Goal: Task Accomplishment & Management: Complete application form

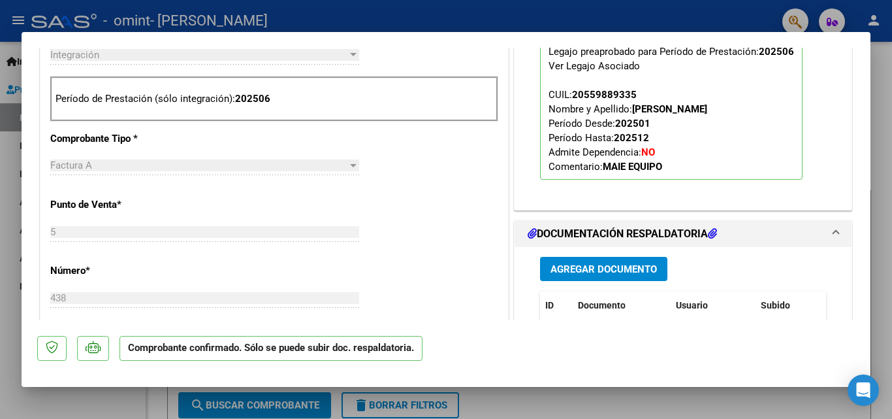
scroll to position [653, 0]
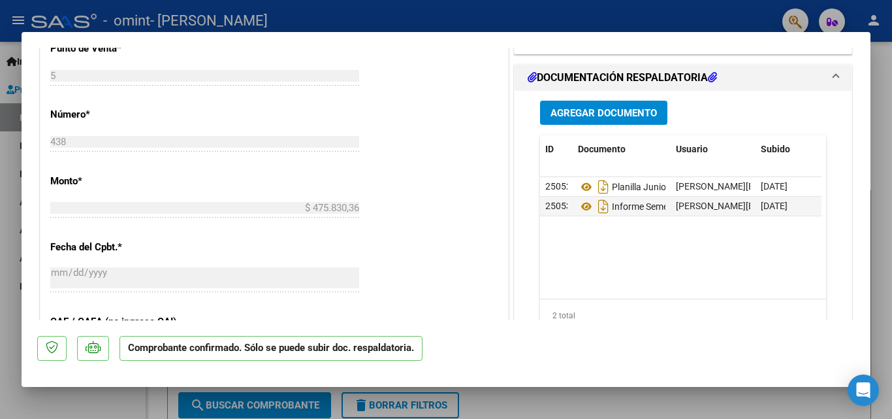
click at [883, 160] on div at bounding box center [446, 209] width 892 height 419
type input "$ 0,00"
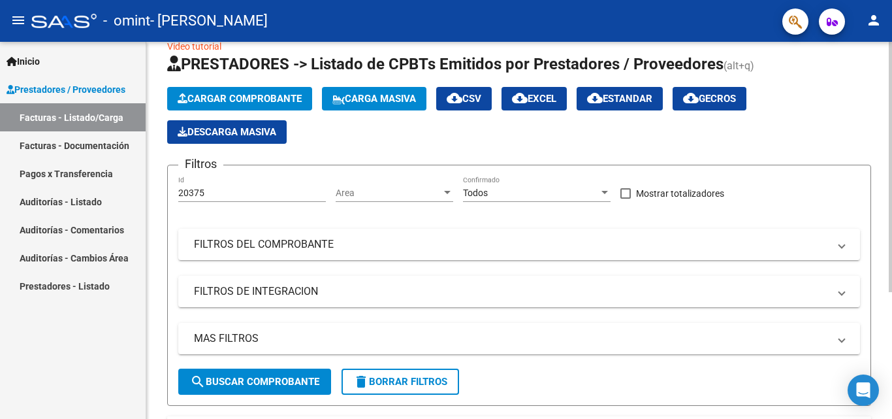
scroll to position [191, 0]
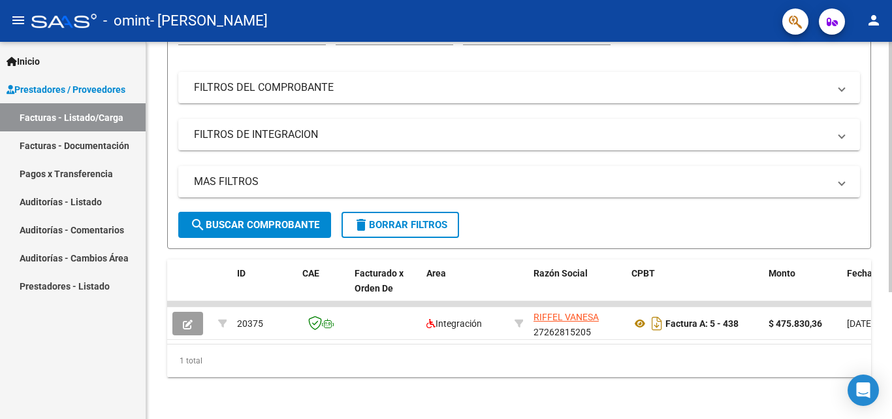
click at [873, 342] on div "Video tutorial PRESTADORES -> Listado de CPBTs Emitidos por Prestadores / Prove…" at bounding box center [520, 140] width 749 height 557
click at [271, 219] on span "search Buscar Comprobante" at bounding box center [254, 225] width 129 height 12
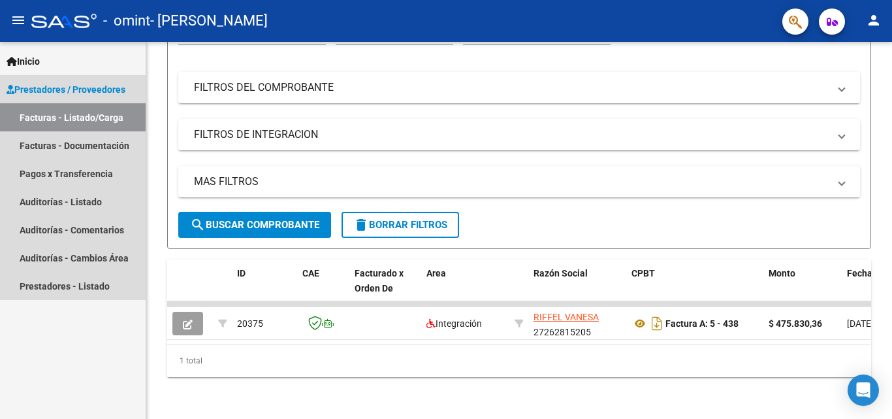
click at [80, 111] on link "Facturas - Listado/Carga" at bounding box center [73, 117] width 146 height 28
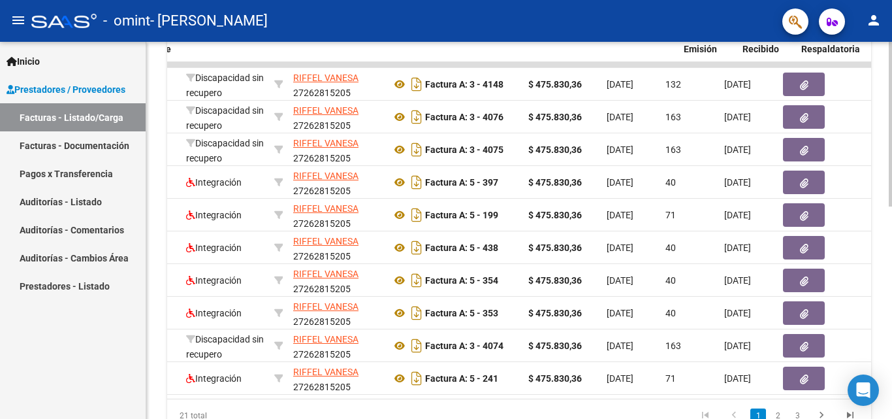
scroll to position [0, 222]
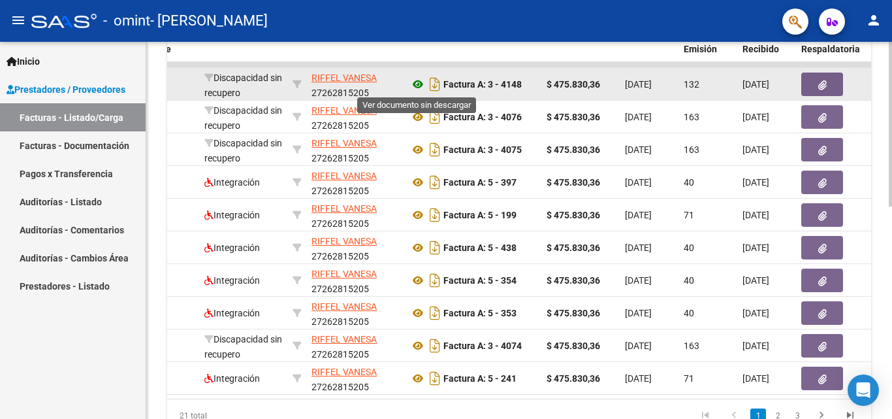
click at [417, 84] on icon at bounding box center [418, 84] width 17 height 16
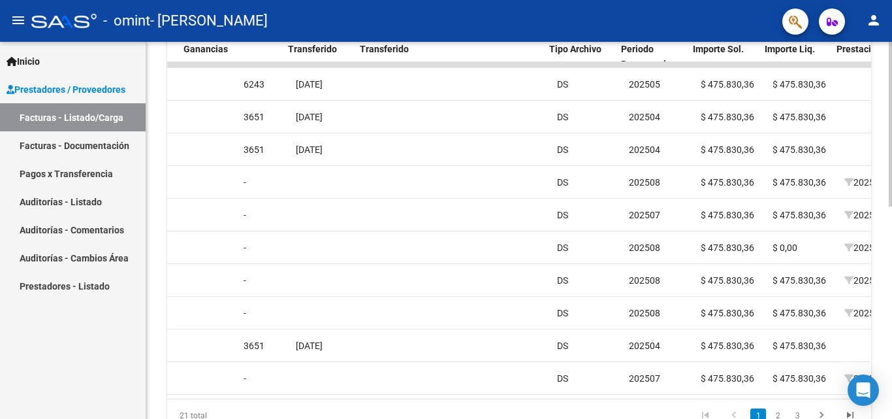
scroll to position [0, 1033]
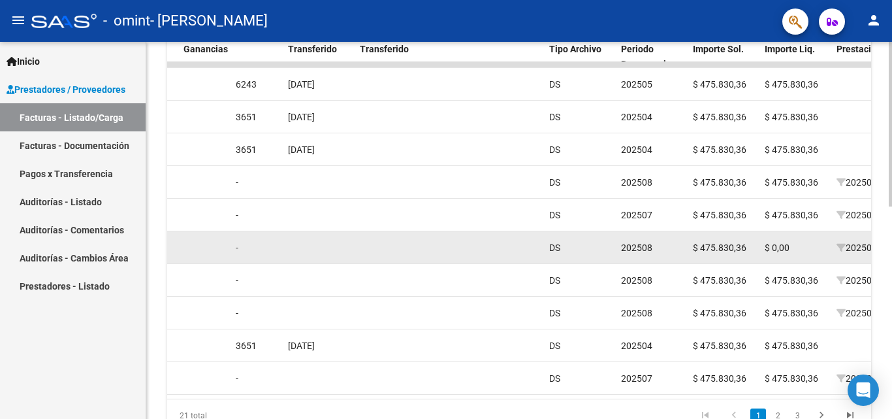
click at [529, 243] on div at bounding box center [485, 247] width 107 height 15
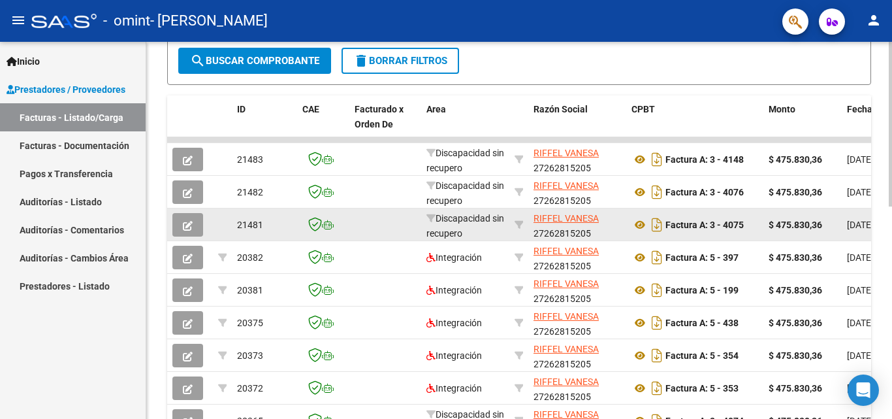
scroll to position [93, 0]
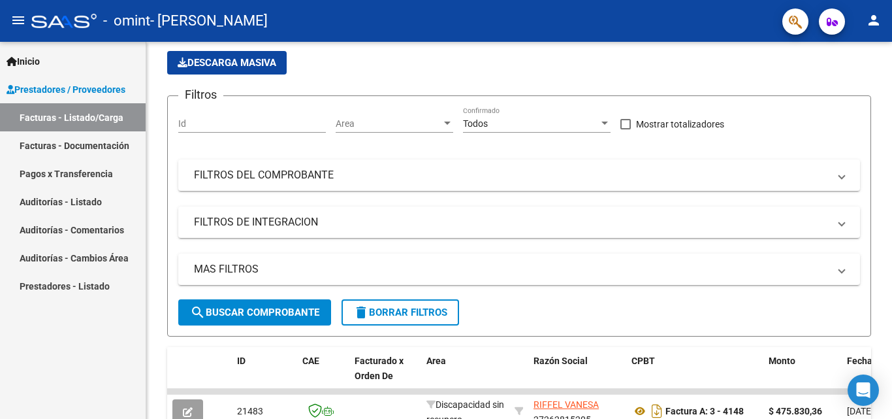
click at [86, 143] on link "Facturas - Documentación" at bounding box center [73, 145] width 146 height 28
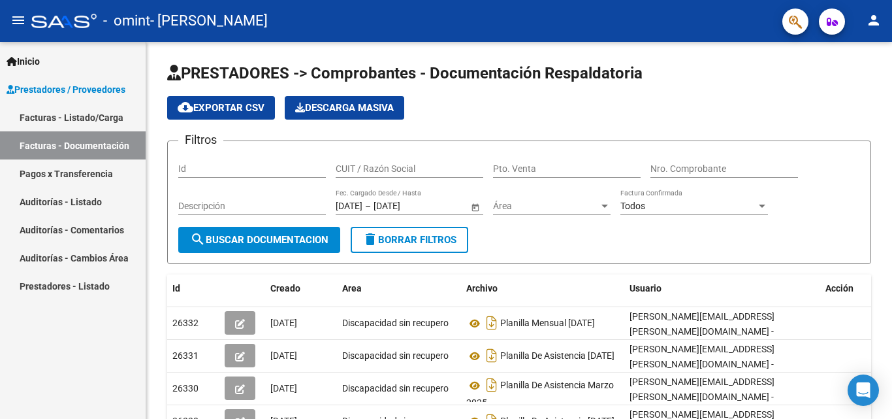
click at [110, 89] on span "Prestadores / Proveedores" at bounding box center [66, 89] width 119 height 14
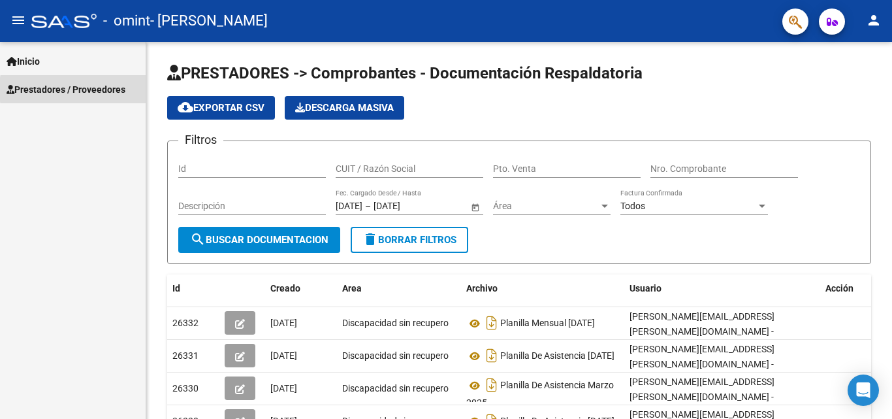
click at [110, 89] on span "Prestadores / Proveedores" at bounding box center [66, 89] width 119 height 14
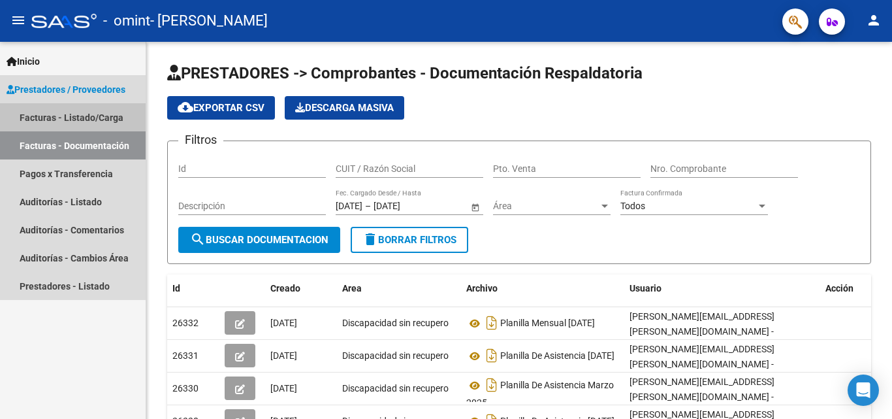
click at [97, 118] on link "Facturas - Listado/Carga" at bounding box center [73, 117] width 146 height 28
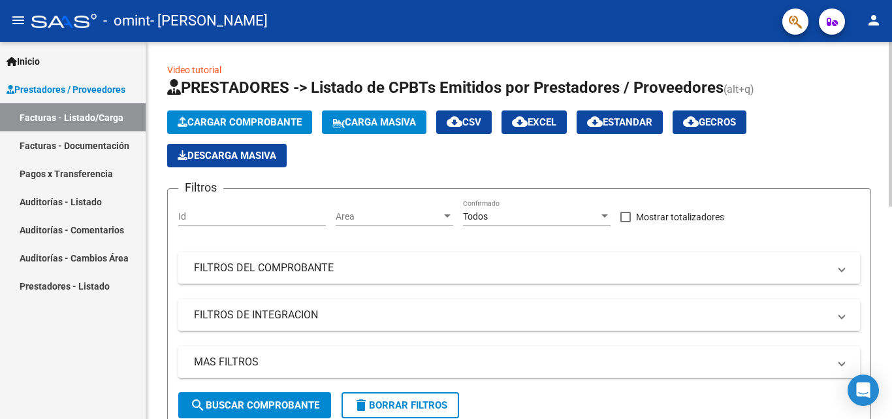
click at [255, 120] on span "Cargar Comprobante" at bounding box center [240, 122] width 124 height 12
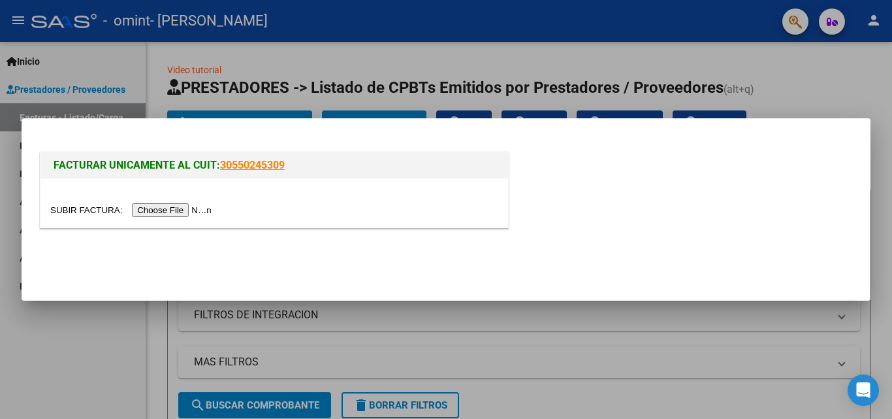
click at [172, 210] on input "file" at bounding box center [132, 210] width 165 height 14
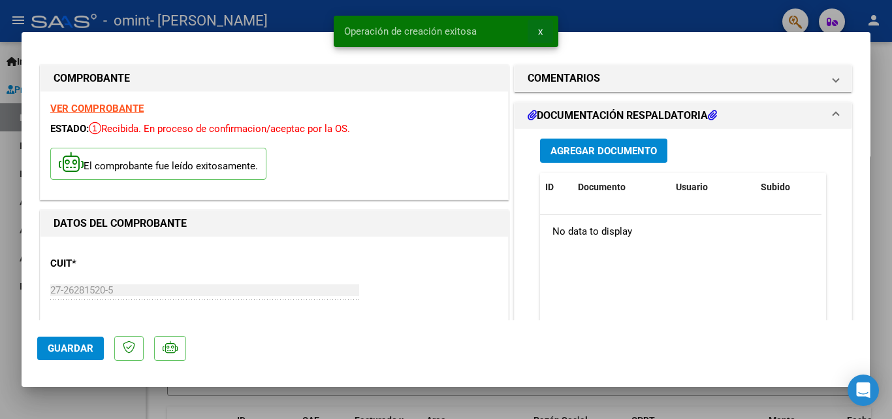
click at [539, 27] on span "x" at bounding box center [540, 31] width 5 height 12
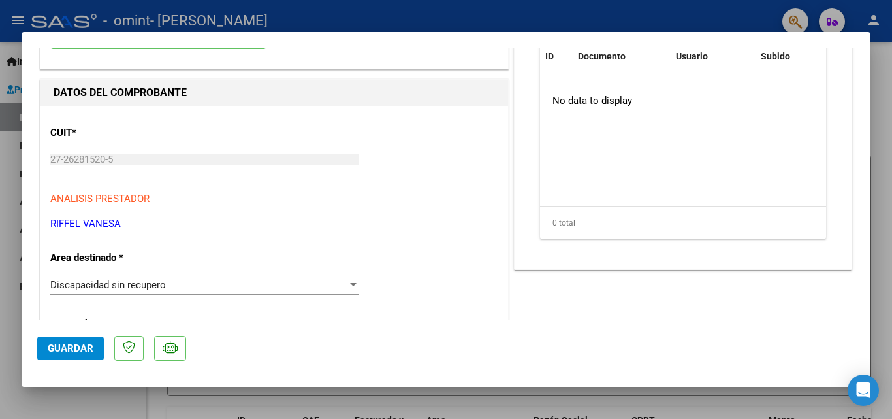
scroll to position [261, 0]
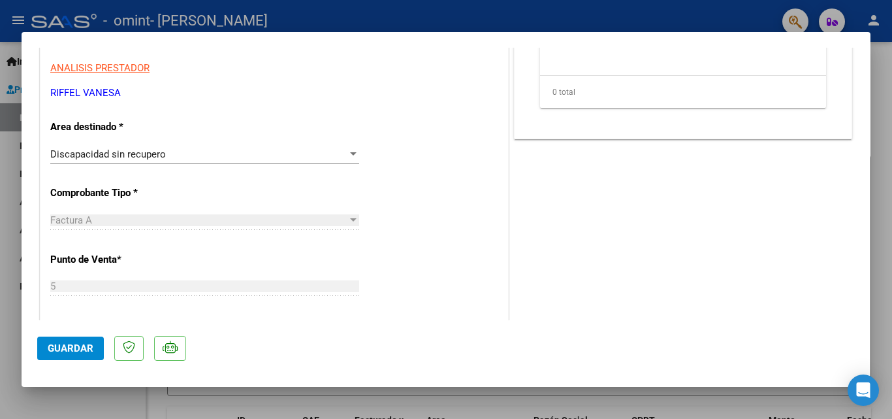
click at [350, 155] on div at bounding box center [353, 153] width 7 height 3
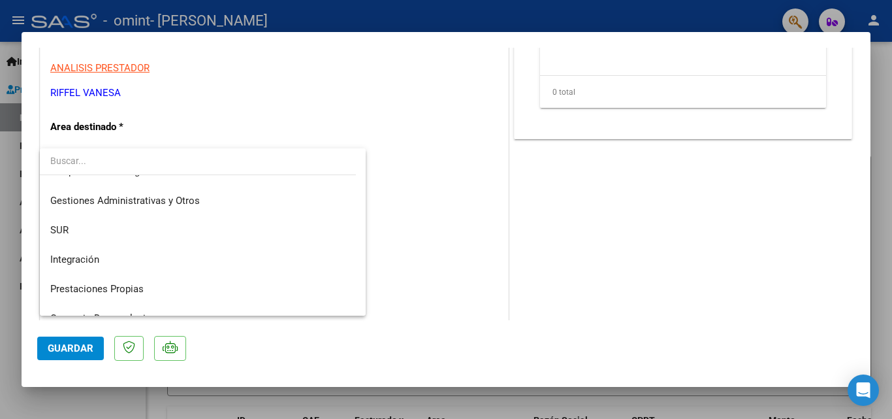
scroll to position [0, 0]
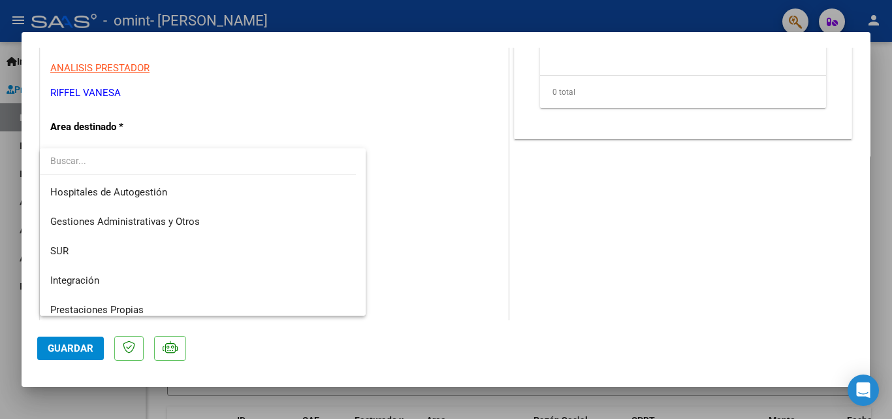
click at [529, 200] on div at bounding box center [446, 209] width 892 height 419
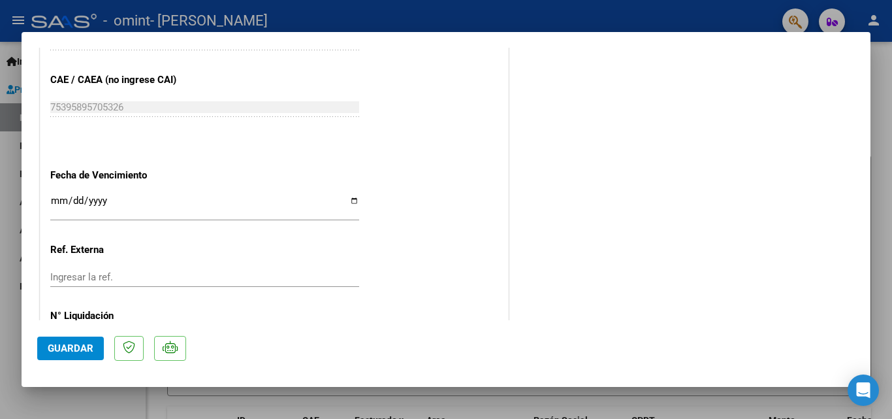
scroll to position [719, 0]
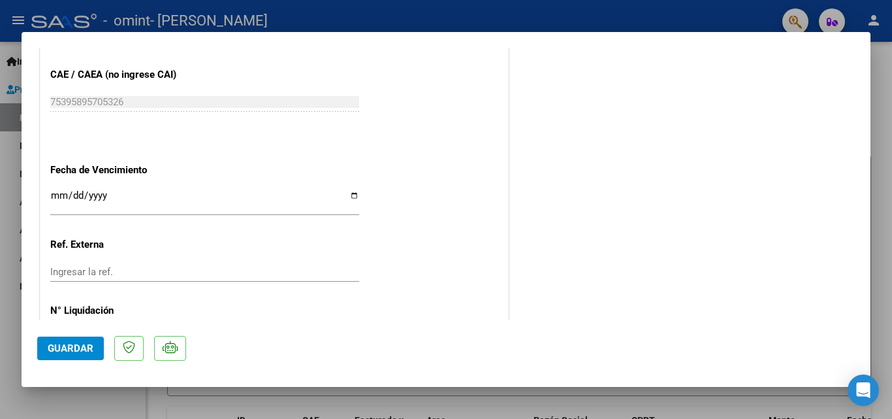
click at [349, 194] on input "Ingresar la fecha" at bounding box center [204, 200] width 309 height 21
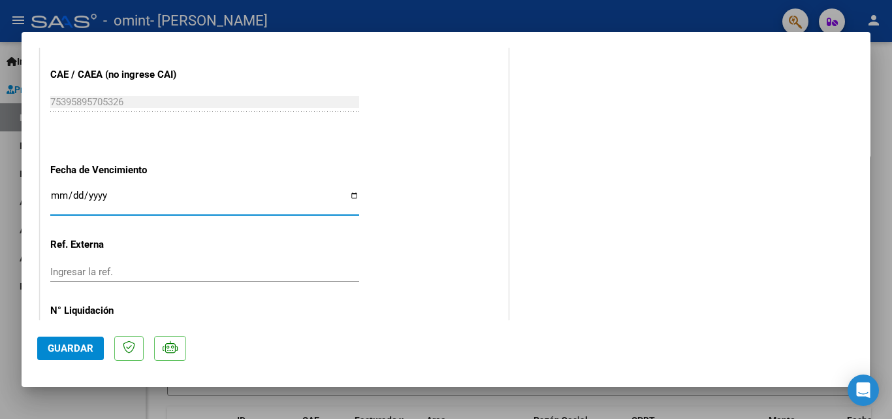
type input "[DATE]"
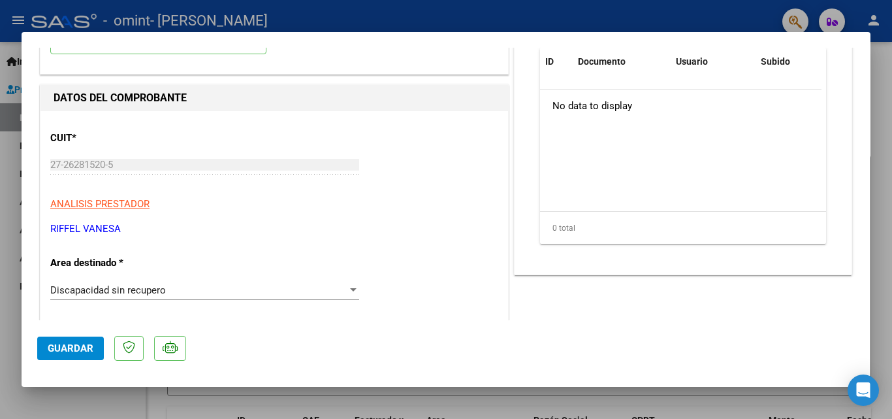
scroll to position [131, 0]
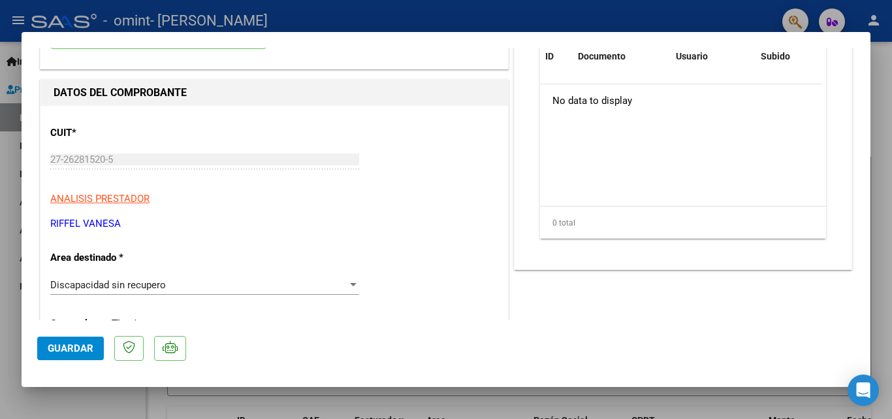
click at [350, 285] on div at bounding box center [353, 284] width 7 height 3
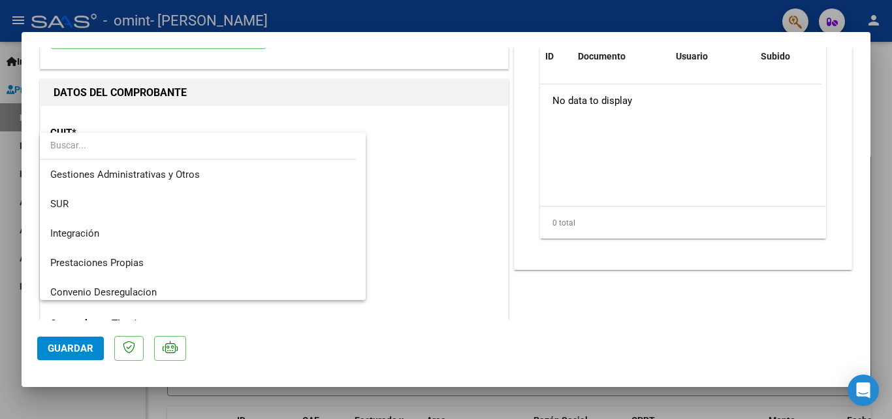
scroll to position [54, 0]
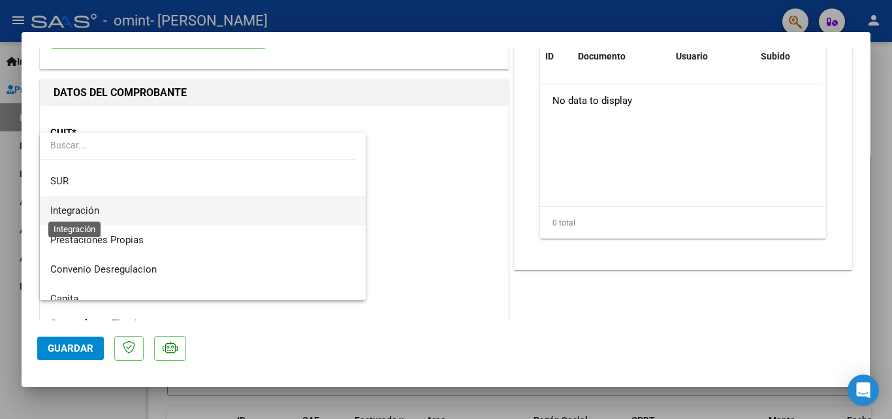
click at [87, 209] on span "Integración" at bounding box center [74, 210] width 49 height 12
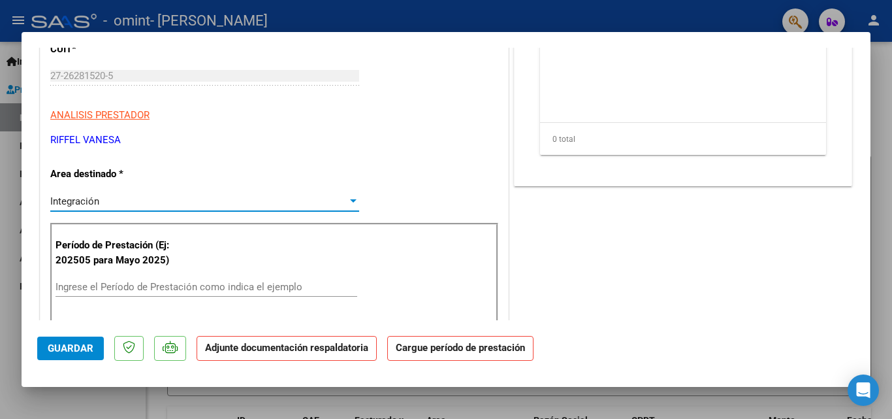
scroll to position [261, 0]
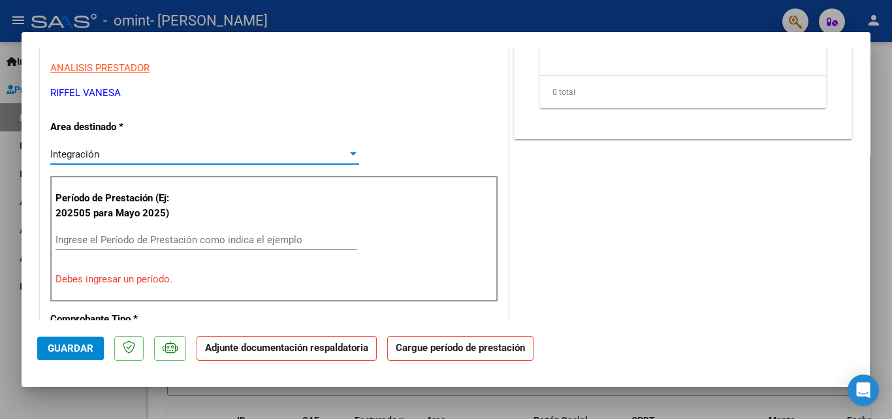
click at [130, 243] on input "Ingrese el Período de Prestación como indica el ejemplo" at bounding box center [207, 240] width 302 height 12
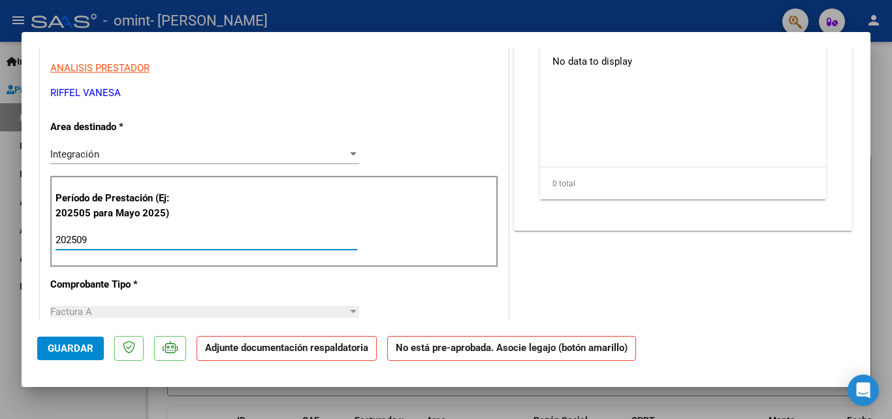
type input "202509"
click at [755, 252] on div "COMENTARIOS Comentarios del Prestador / Gerenciador: PREAPROBACIÓN PARA INTEGRA…" at bounding box center [684, 361] width 344 height 1120
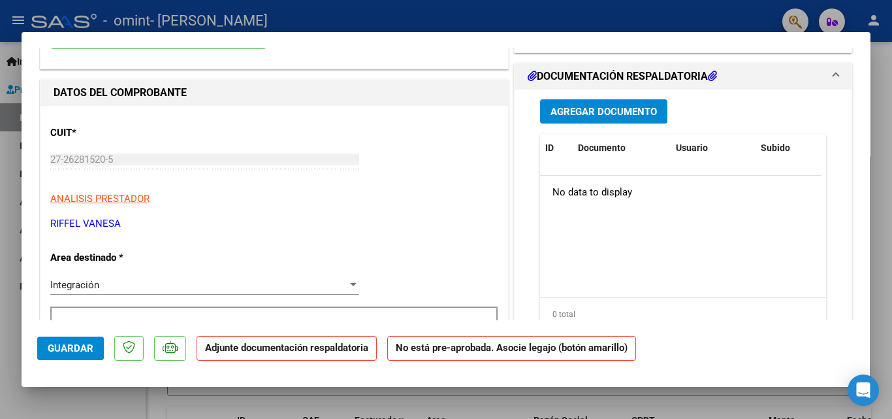
scroll to position [0, 0]
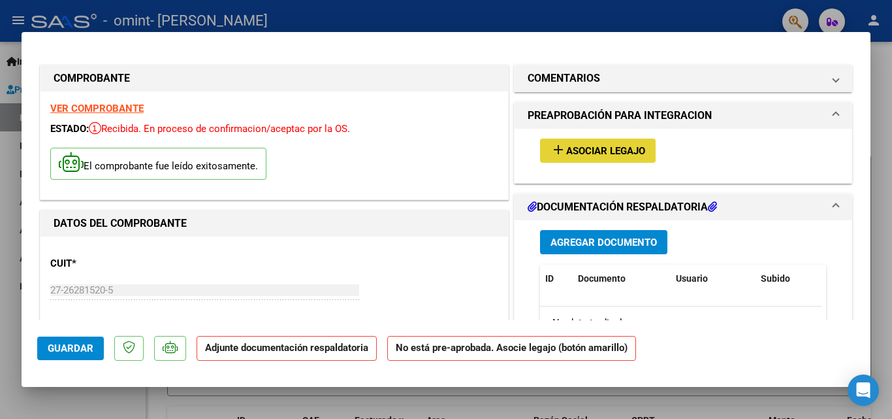
click at [598, 150] on span "Asociar Legajo" at bounding box center [605, 151] width 79 height 12
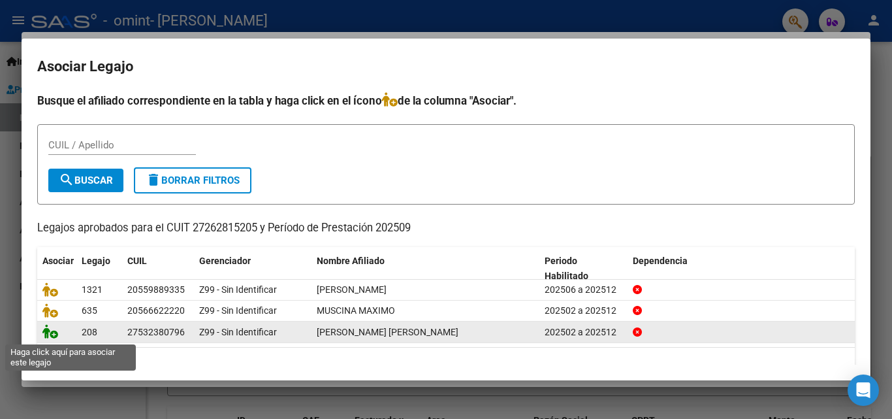
click at [45, 333] on icon at bounding box center [50, 331] width 16 height 14
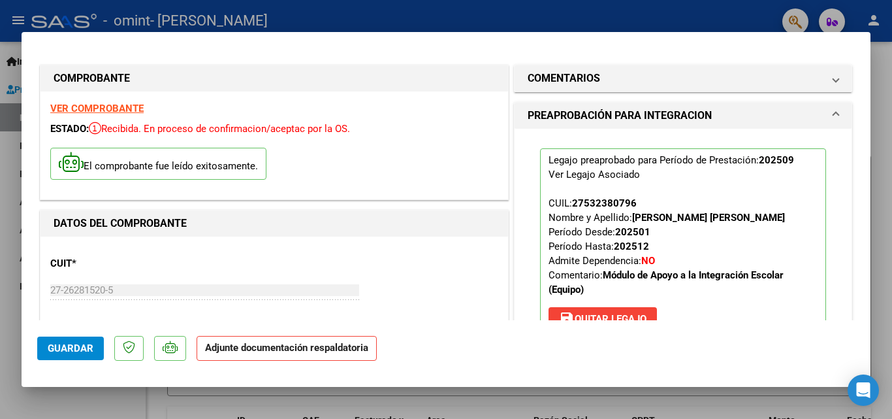
scroll to position [131, 0]
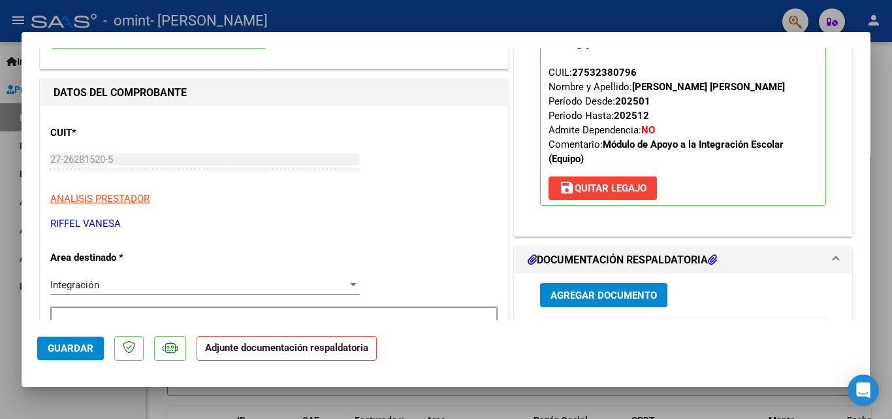
click at [571, 299] on span "Agregar Documento" at bounding box center [604, 295] width 106 height 12
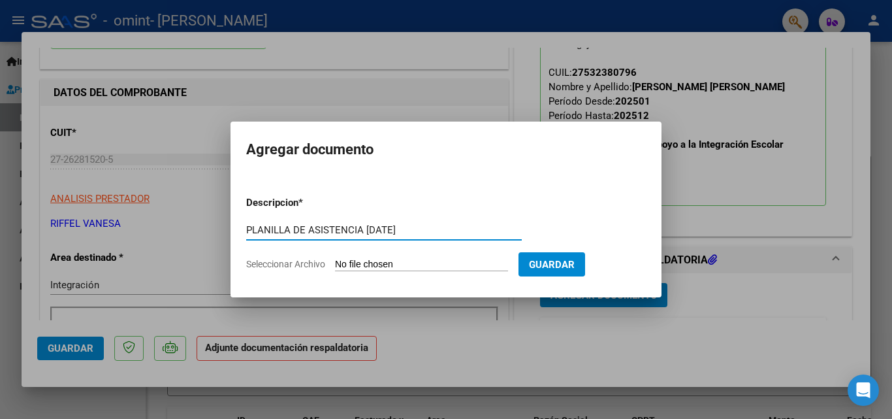
type input "PLANILLA DE ASISTENCIA [DATE]"
click at [411, 263] on input "Seleccionar Archivo" at bounding box center [421, 265] width 173 height 12
type input "C:\fakepath\[PERSON_NAME].pdf"
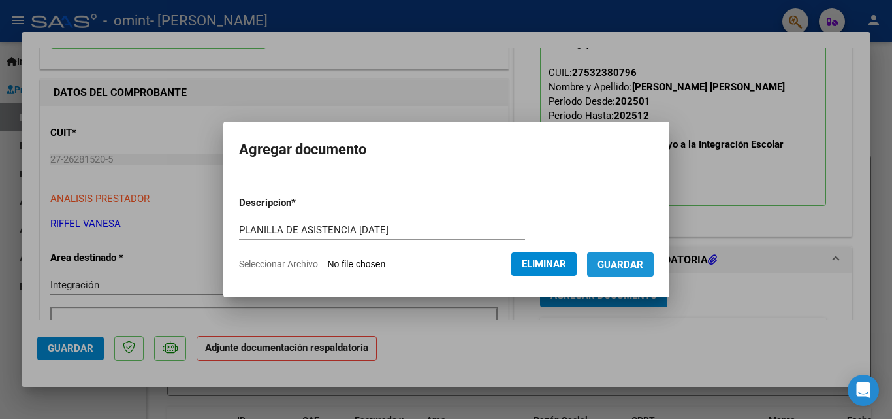
click at [637, 265] on span "Guardar" at bounding box center [621, 265] width 46 height 12
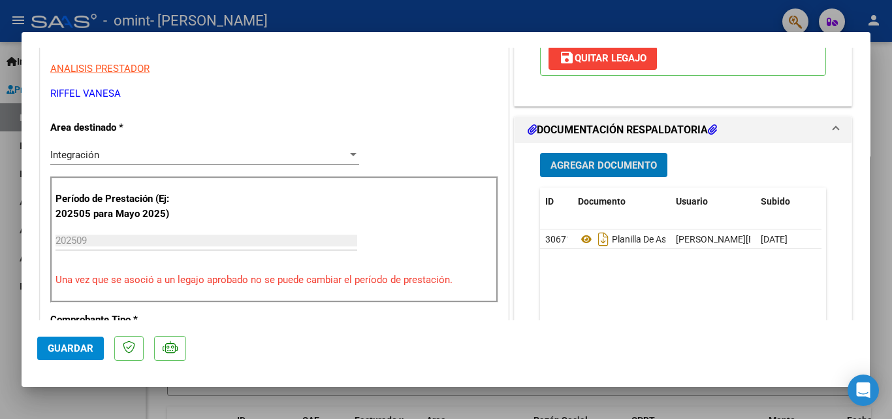
scroll to position [196, 0]
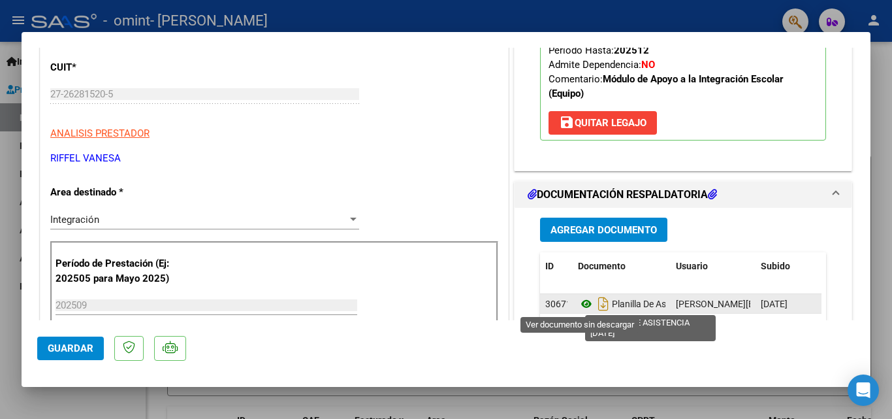
click at [580, 300] on icon at bounding box center [586, 304] width 17 height 16
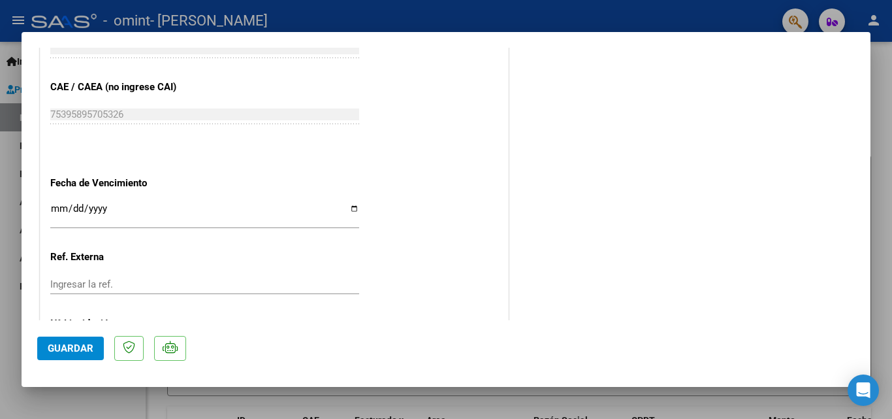
scroll to position [897, 0]
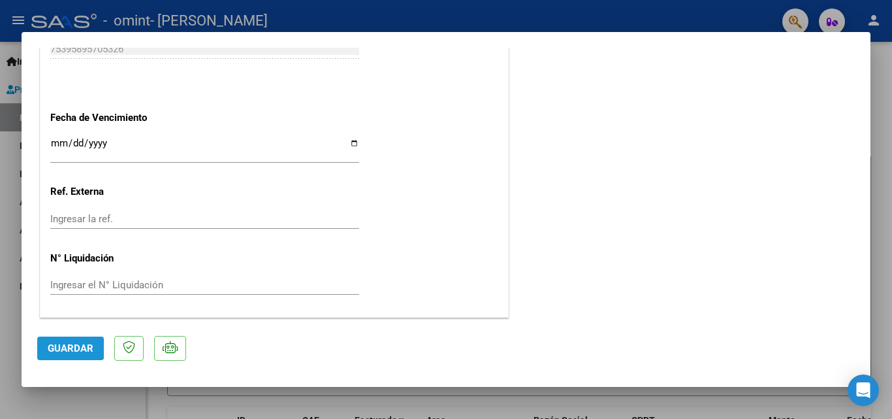
click at [69, 347] on span "Guardar" at bounding box center [71, 348] width 46 height 12
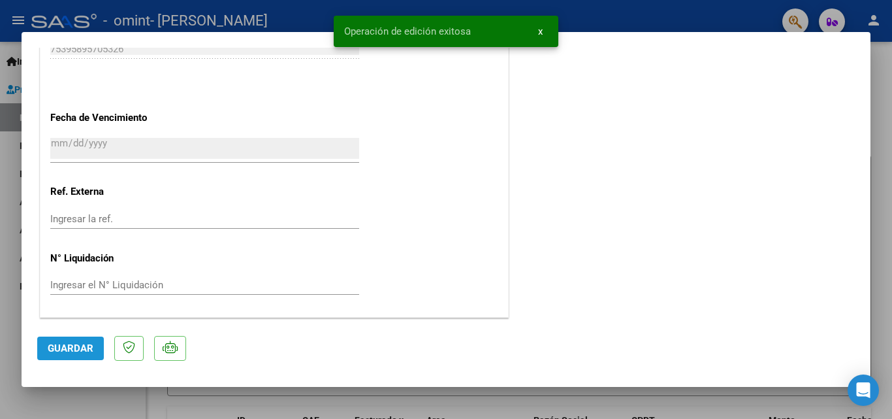
click at [82, 342] on span "Guardar" at bounding box center [71, 348] width 46 height 12
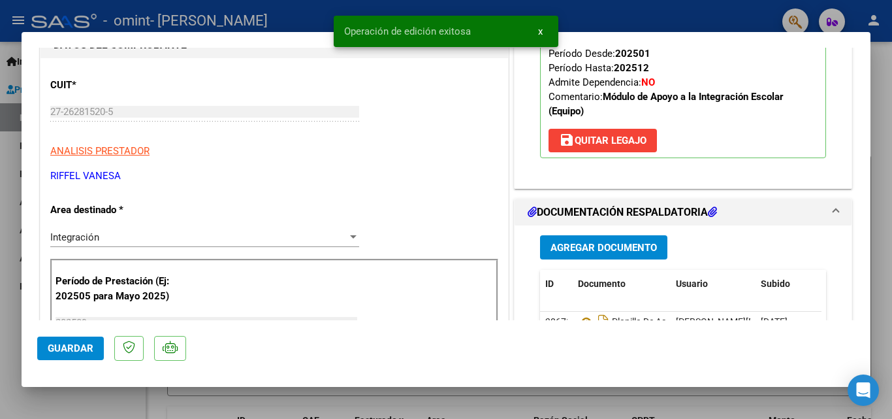
scroll to position [0, 0]
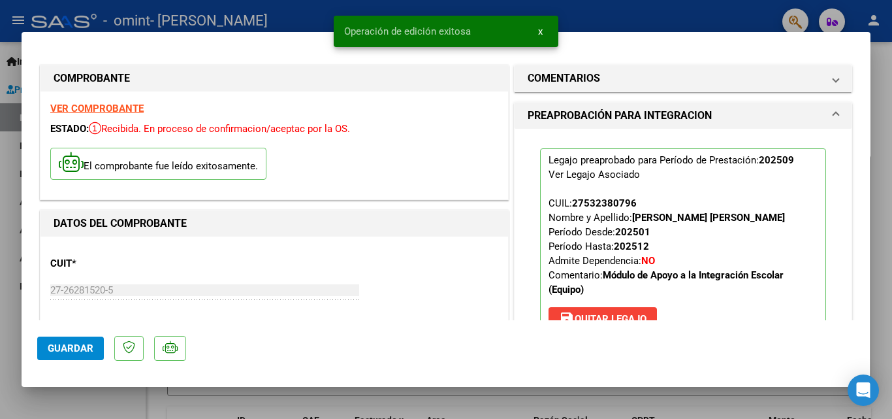
click at [877, 202] on div at bounding box center [446, 209] width 892 height 419
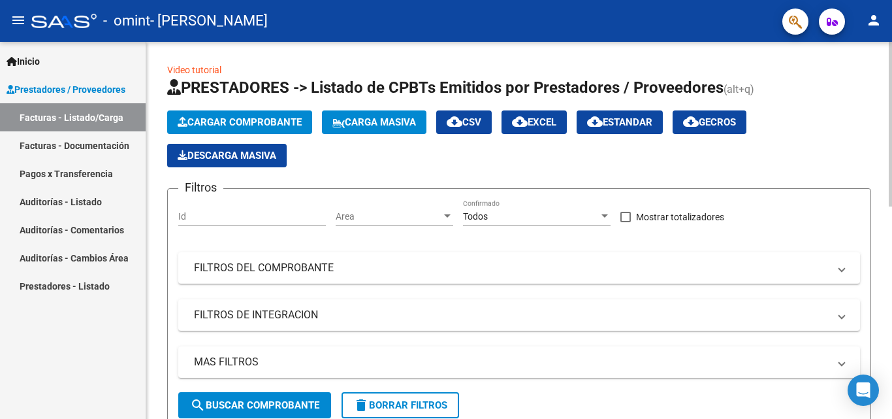
click at [235, 119] on span "Cargar Comprobante" at bounding box center [240, 122] width 124 height 12
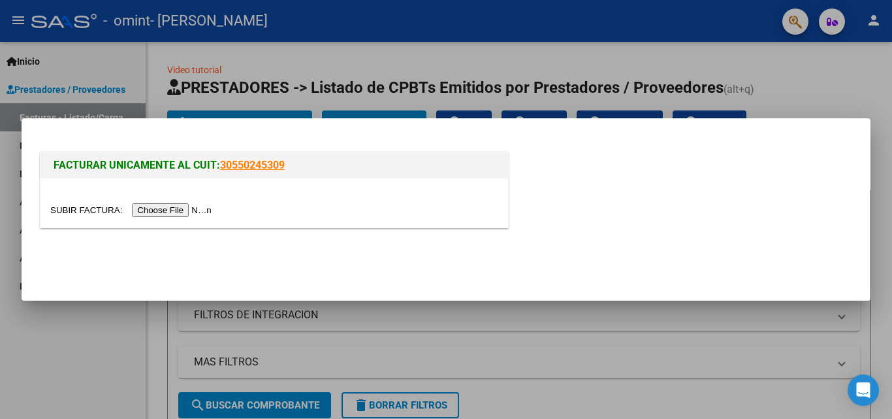
click at [165, 207] on input "file" at bounding box center [132, 210] width 165 height 14
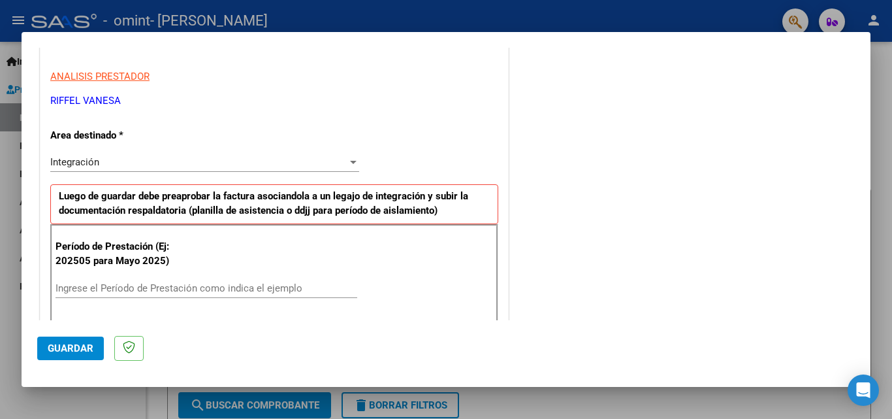
scroll to position [229, 0]
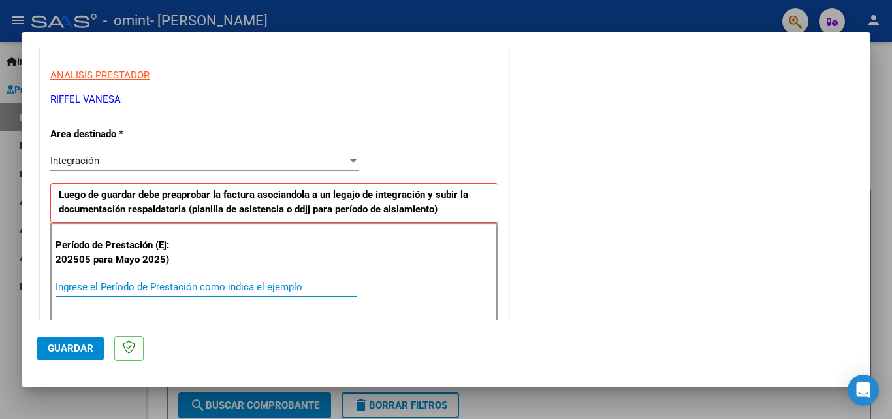
click at [127, 286] on input "Ingrese el Período de Prestación como indica el ejemplo" at bounding box center [207, 287] width 302 height 12
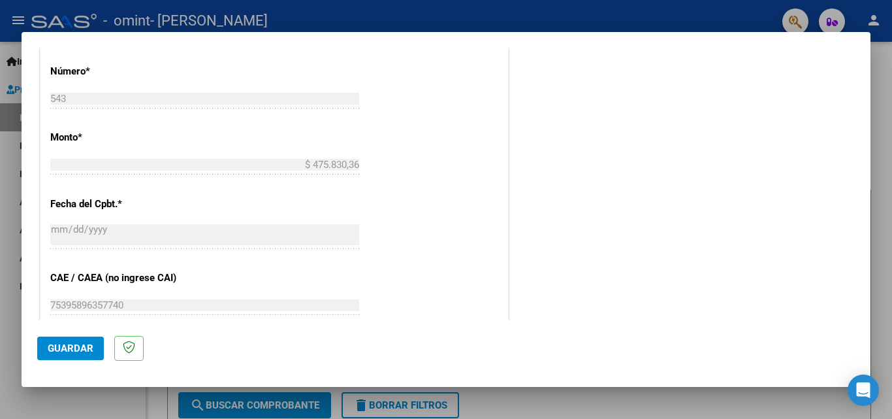
scroll to position [817, 0]
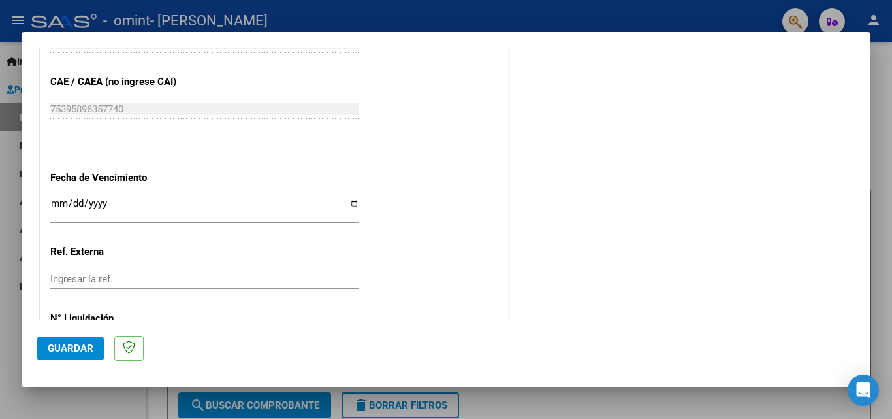
type input "202509"
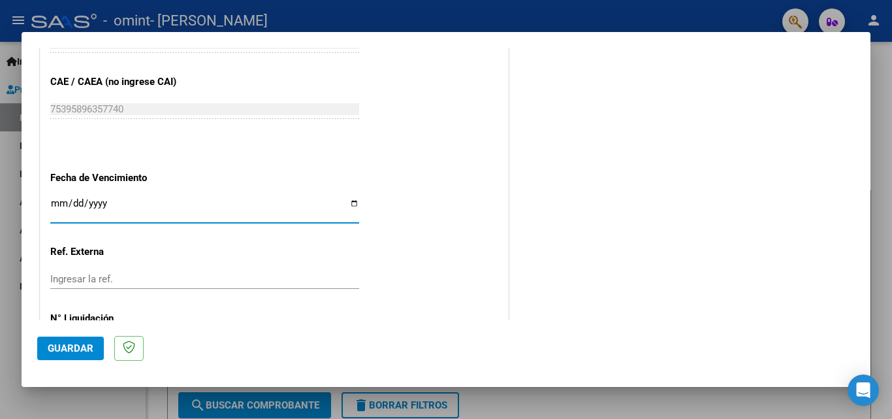
click at [353, 203] on input "Ingresar la fecha" at bounding box center [204, 208] width 309 height 21
type input "[DATE]"
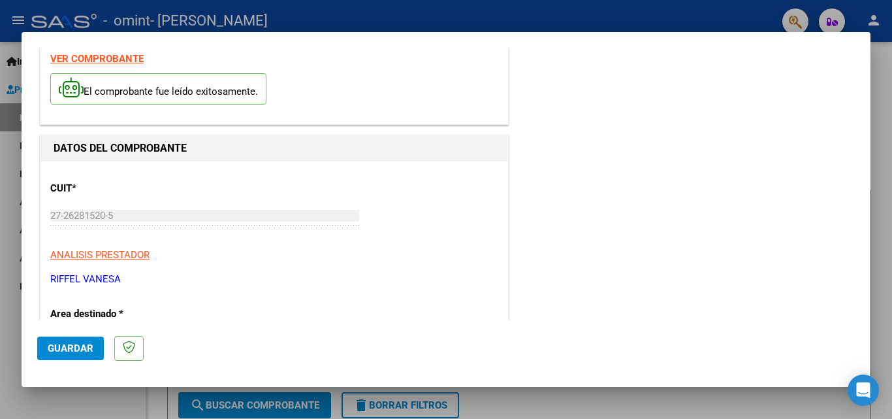
scroll to position [0, 0]
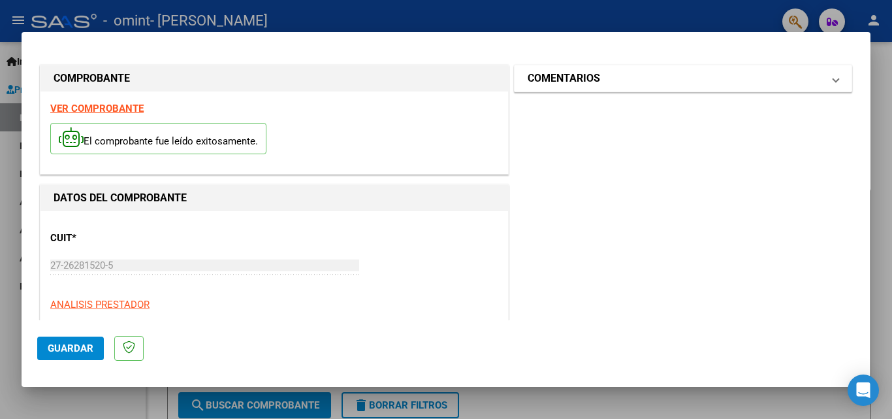
click at [743, 76] on mat-panel-title "COMENTARIOS" at bounding box center [675, 79] width 295 height 16
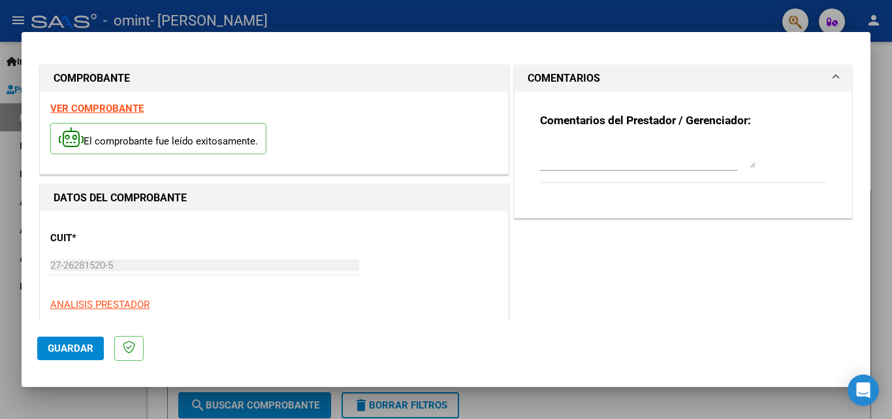
click at [743, 76] on mat-panel-title "COMENTARIOS" at bounding box center [675, 79] width 295 height 16
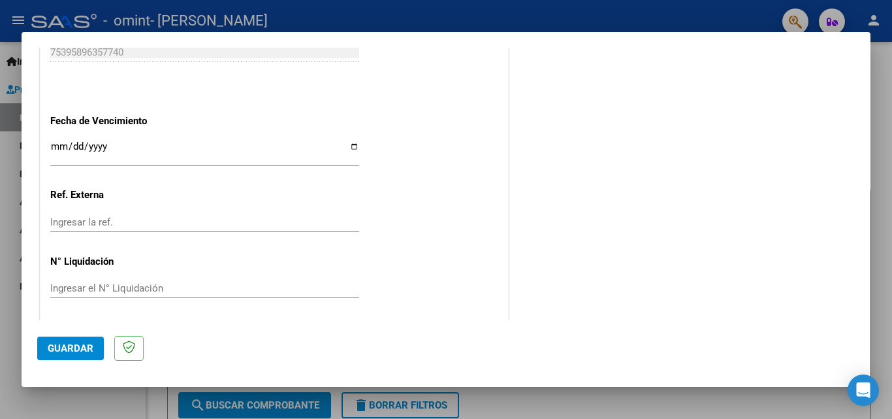
scroll to position [877, 0]
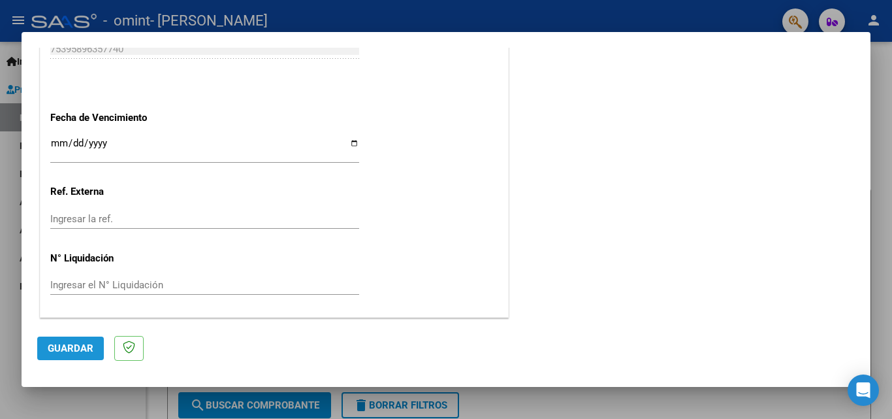
click at [76, 343] on span "Guardar" at bounding box center [71, 348] width 46 height 12
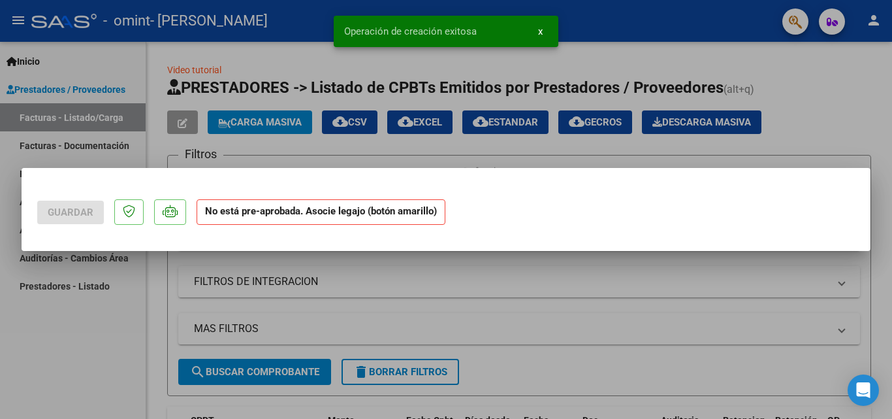
scroll to position [0, 0]
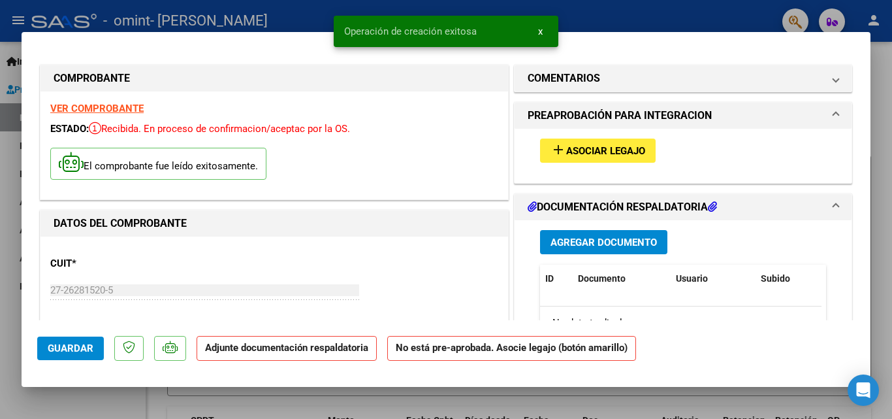
click at [596, 146] on span "Asociar Legajo" at bounding box center [605, 151] width 79 height 12
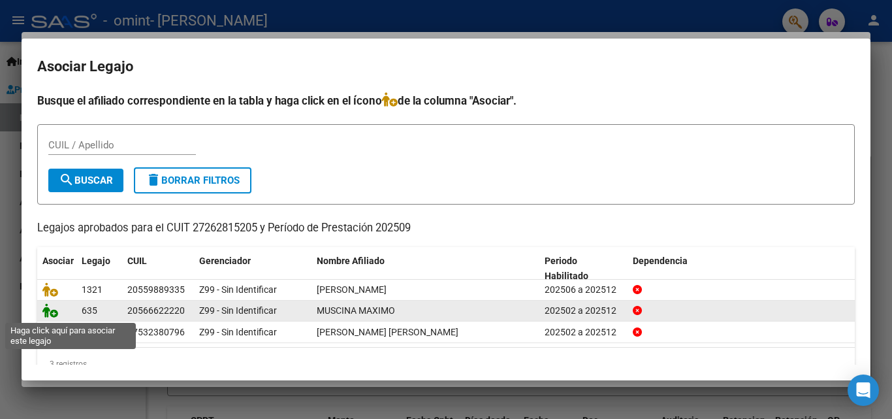
click at [50, 310] on icon at bounding box center [50, 310] width 16 height 14
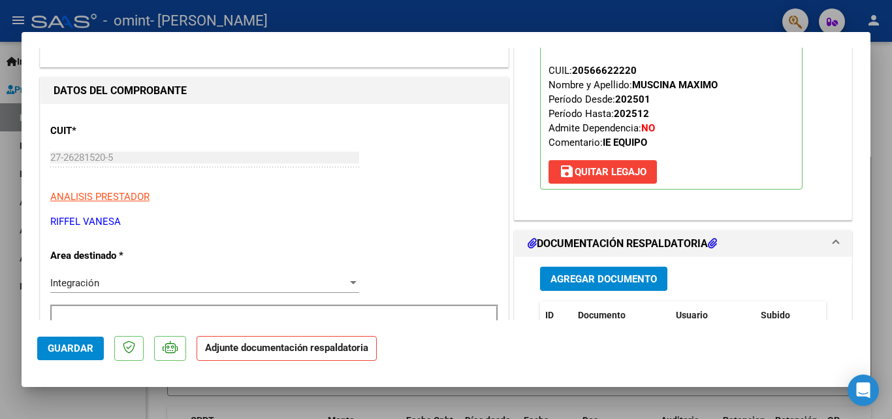
scroll to position [131, 0]
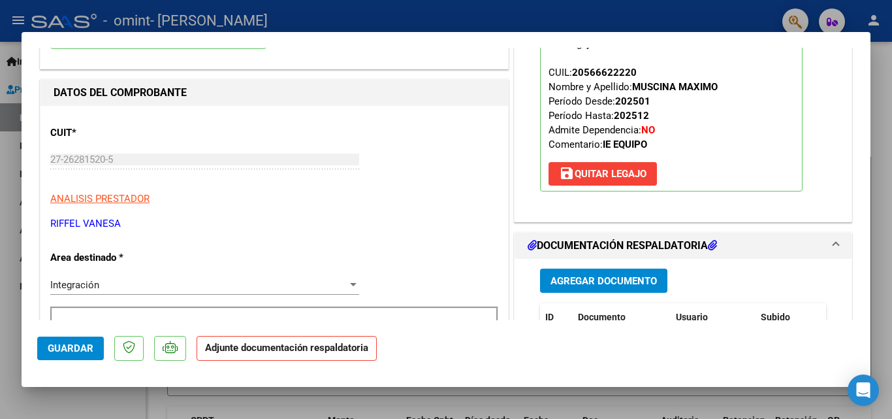
click at [607, 279] on span "Agregar Documento" at bounding box center [604, 281] width 106 height 12
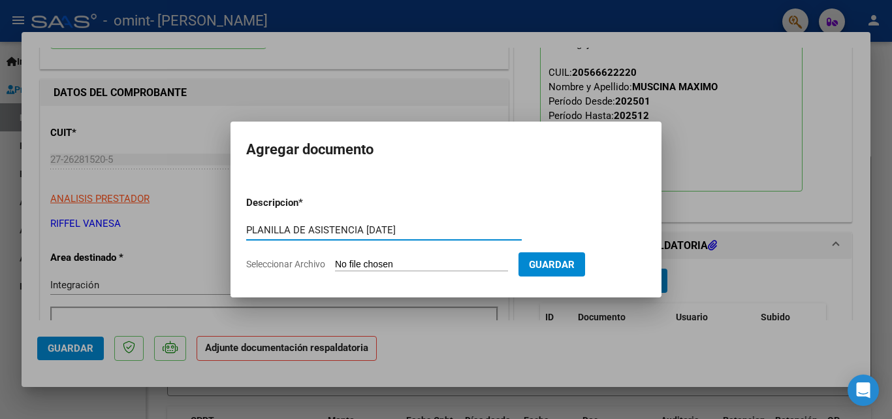
type input "PLANILLA DE ASISTENCIA [DATE]"
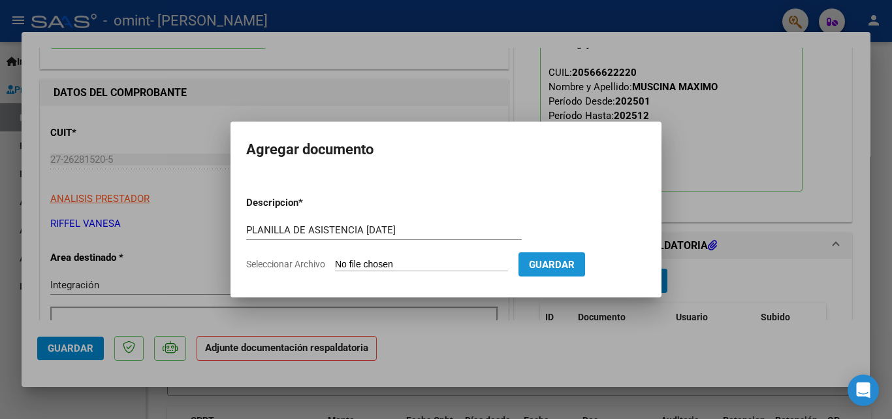
click at [569, 268] on span "Guardar" at bounding box center [552, 265] width 46 height 12
click at [575, 264] on span "Guardar" at bounding box center [552, 265] width 46 height 12
click at [405, 270] on input "Seleccionar Archivo" at bounding box center [421, 265] width 173 height 12
type input "C:\fakepath\Muscina.pdf"
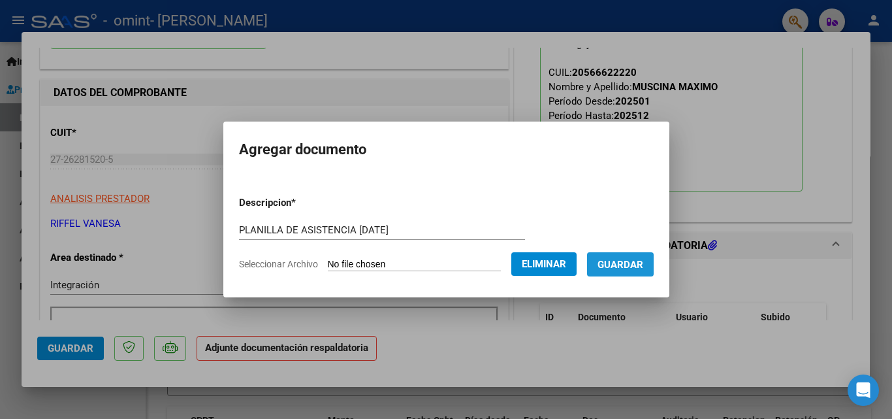
click at [643, 267] on span "Guardar" at bounding box center [621, 265] width 46 height 12
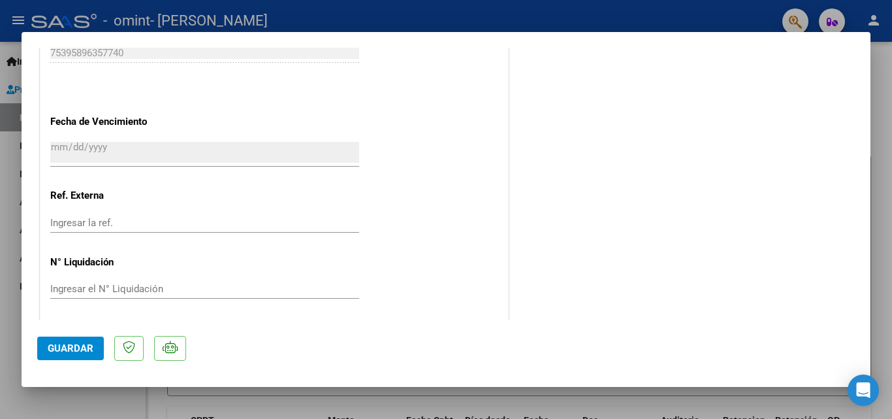
scroll to position [897, 0]
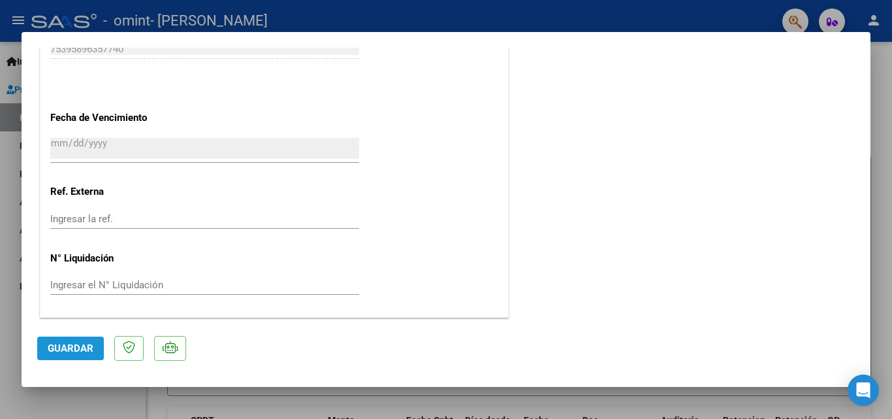
click at [69, 350] on span "Guardar" at bounding box center [71, 348] width 46 height 12
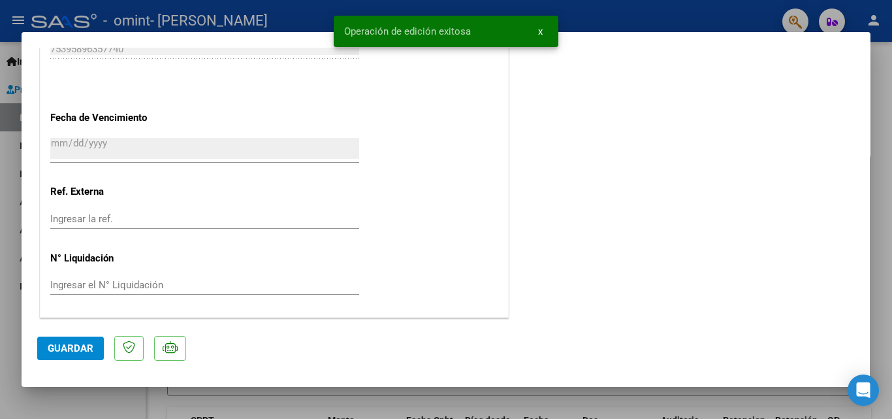
click at [885, 361] on div at bounding box center [446, 209] width 892 height 419
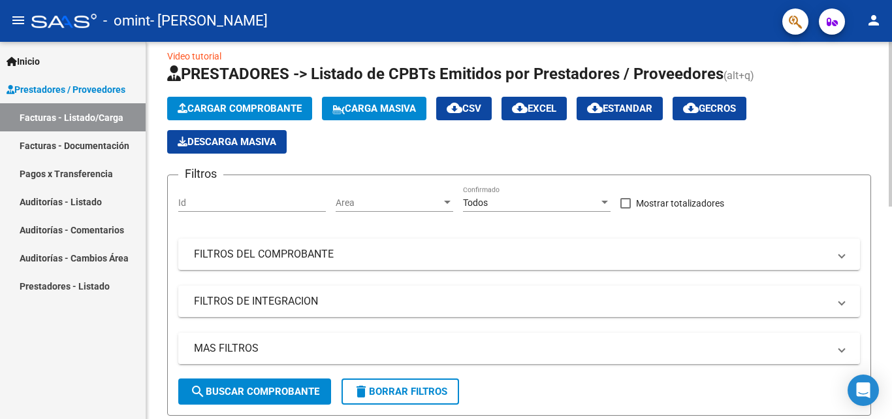
scroll to position [0, 0]
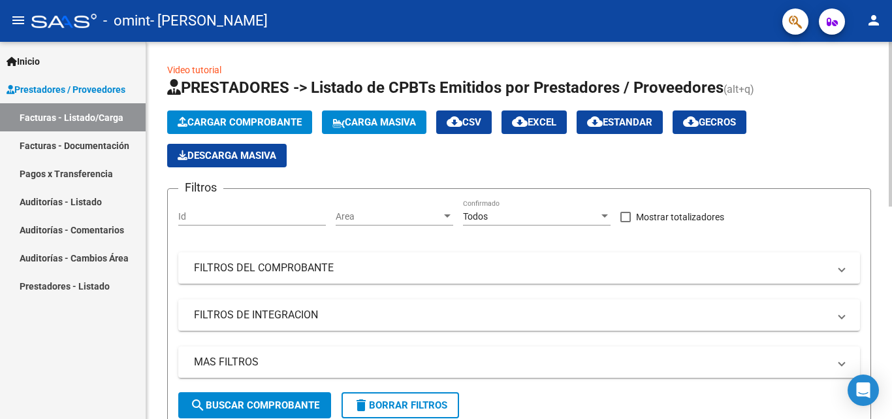
click at [244, 121] on span "Cargar Comprobante" at bounding box center [240, 122] width 124 height 12
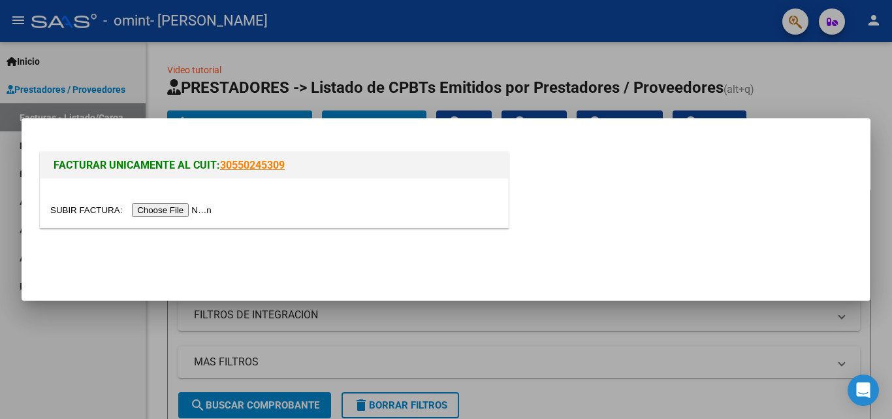
click at [169, 205] on input "file" at bounding box center [132, 210] width 165 height 14
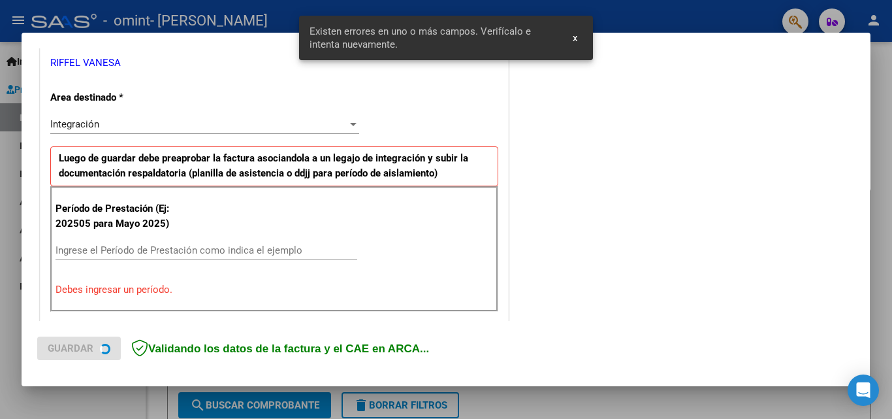
scroll to position [295, 0]
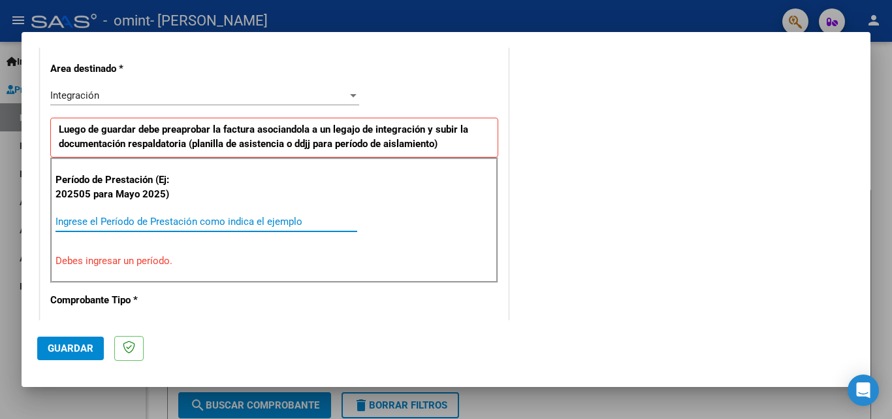
click at [151, 218] on input "Ingrese el Período de Prestación como indica el ejemplo" at bounding box center [207, 222] width 302 height 12
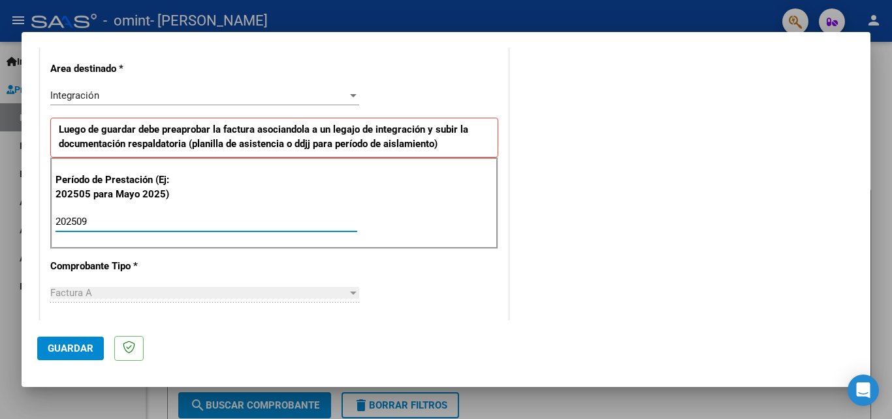
type input "202509"
click at [767, 137] on div "COMENTARIOS Comentarios del Prestador / Gerenciador:" at bounding box center [684, 334] width 344 height 1135
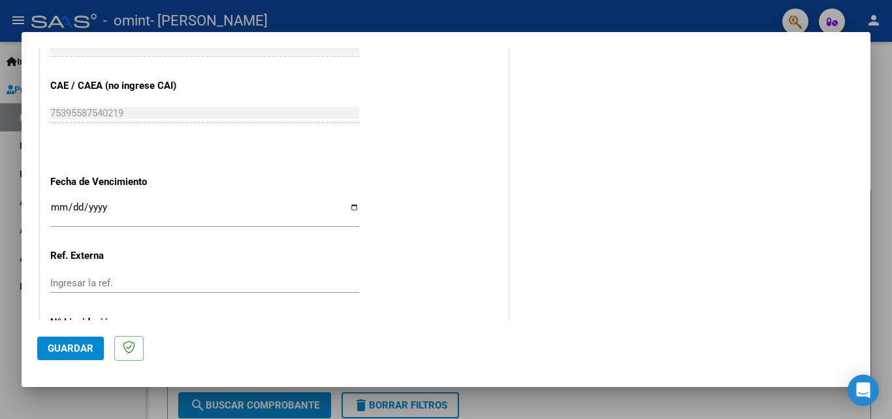
scroll to position [817, 0]
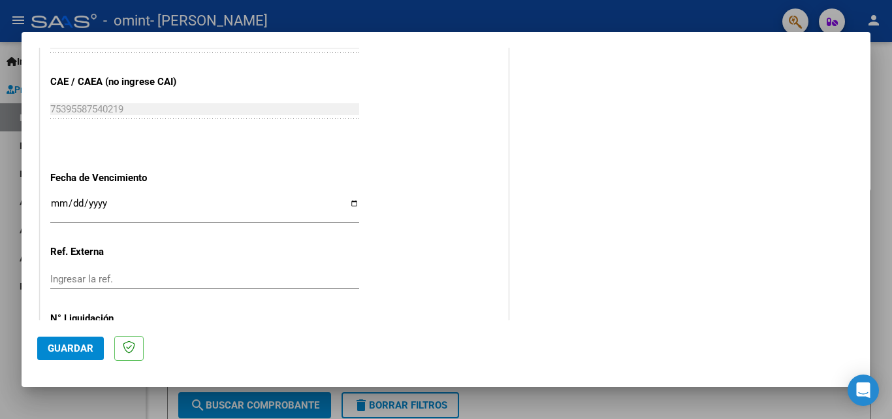
click at [350, 201] on input "Ingresar la fecha" at bounding box center [204, 208] width 309 height 21
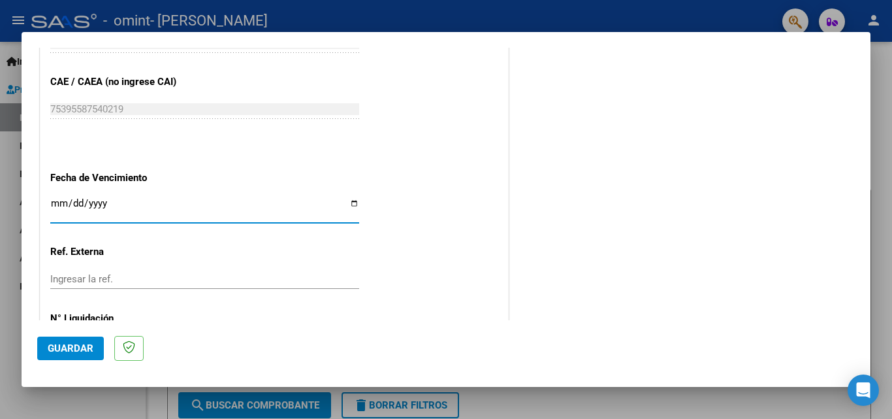
type input "[DATE]"
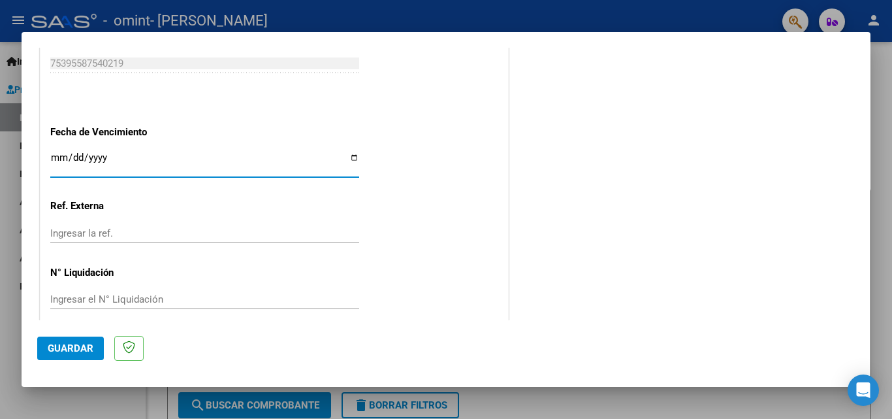
scroll to position [877, 0]
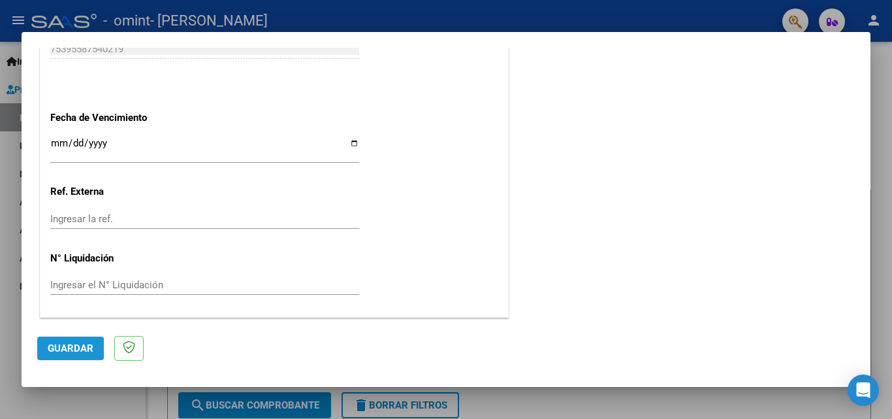
click at [61, 343] on span "Guardar" at bounding box center [71, 348] width 46 height 12
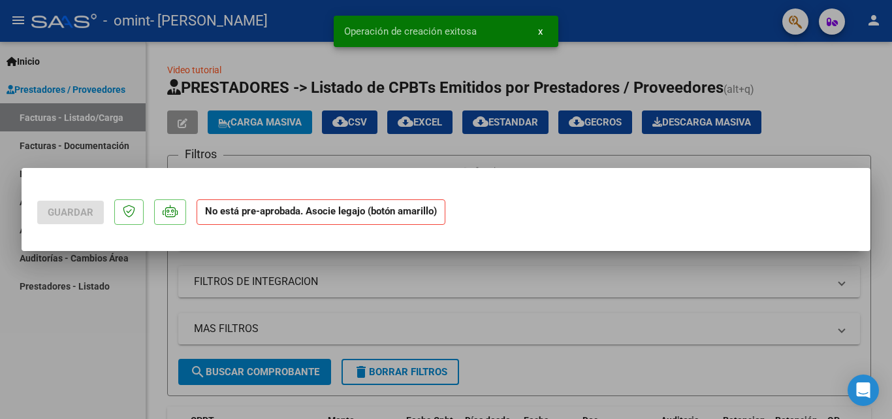
scroll to position [0, 0]
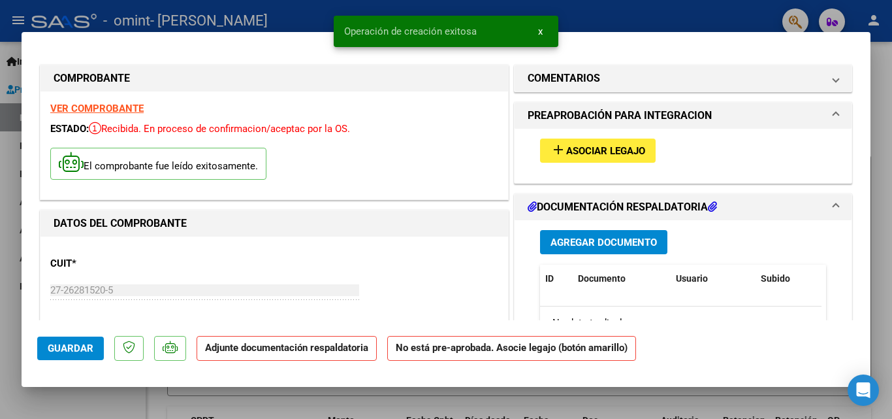
click at [592, 148] on span "Asociar Legajo" at bounding box center [605, 151] width 79 height 12
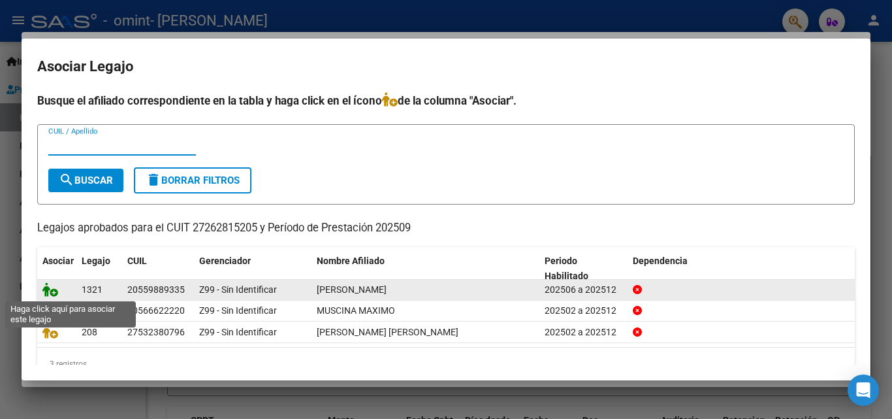
click at [50, 290] on icon at bounding box center [50, 289] width 16 height 14
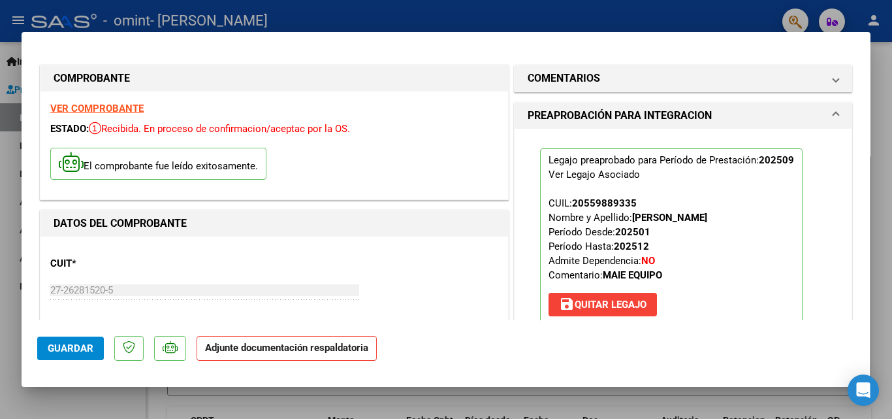
scroll to position [196, 0]
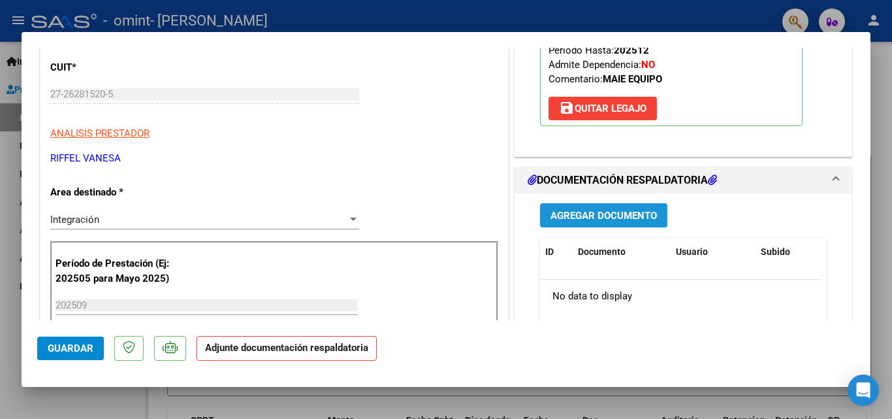
click at [563, 210] on span "Agregar Documento" at bounding box center [604, 216] width 106 height 12
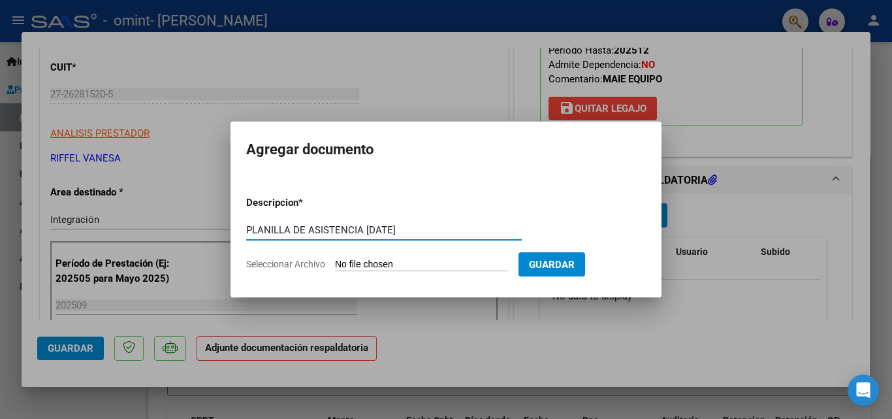
type input "PLANILLA DE ASISTENCIA [DATE]"
click at [378, 263] on input "Seleccionar Archivo" at bounding box center [421, 265] width 173 height 12
type input "C:\fakepath\SETA.pdf"
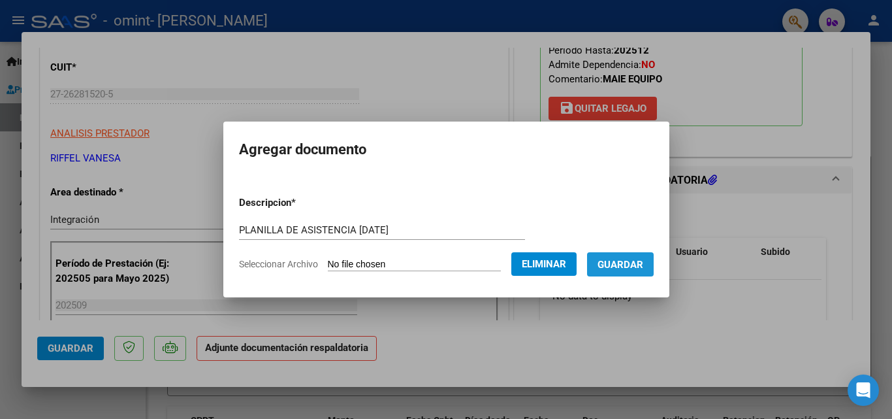
click at [623, 257] on button "Guardar" at bounding box center [620, 264] width 67 height 24
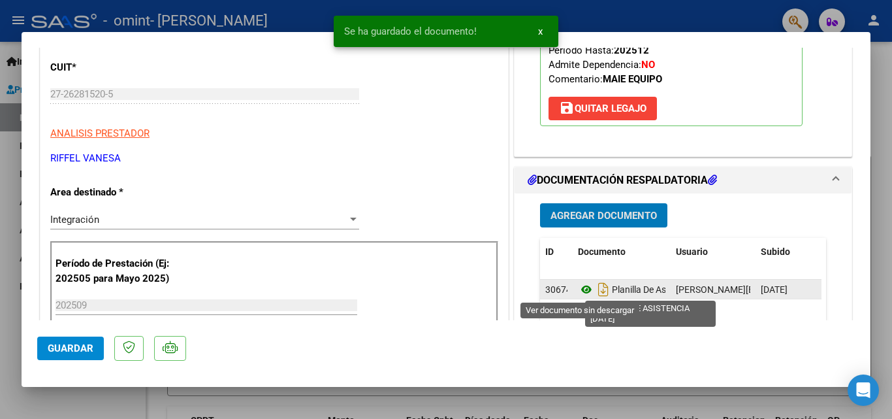
click at [579, 288] on icon at bounding box center [586, 290] width 17 height 16
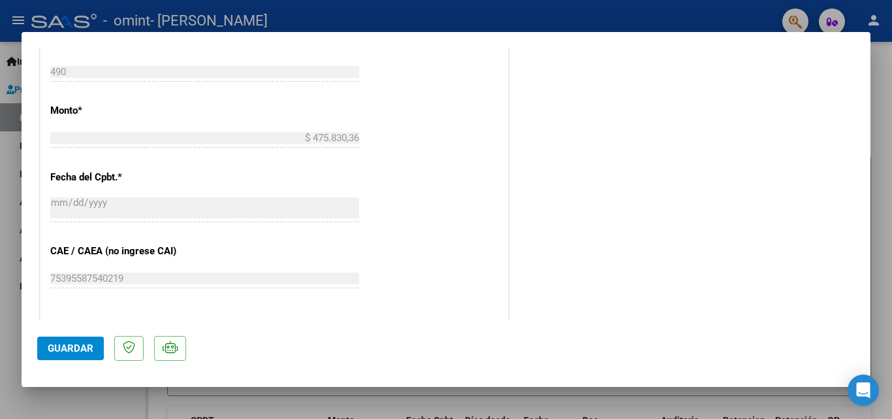
scroll to position [897, 0]
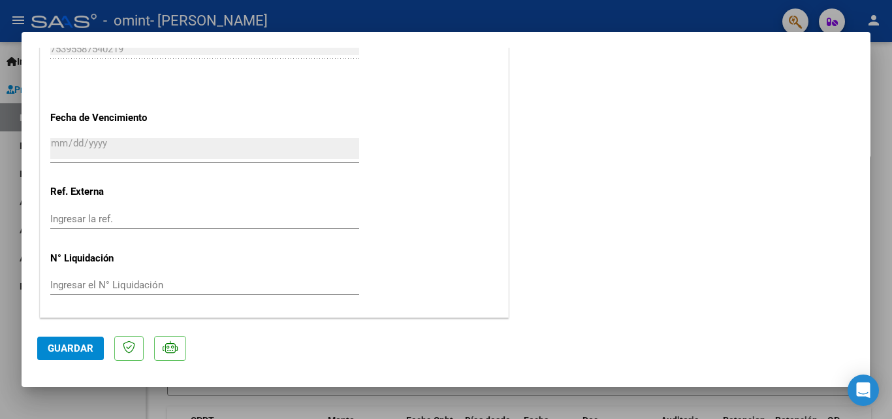
click at [69, 347] on span "Guardar" at bounding box center [71, 348] width 46 height 12
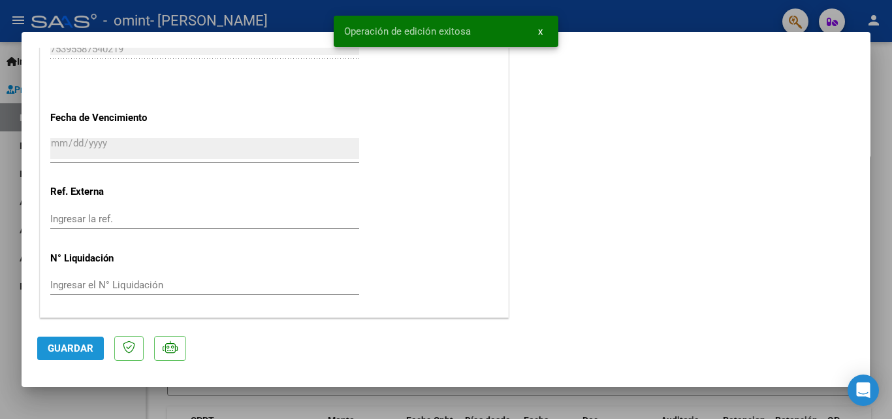
click at [69, 347] on span "Guardar" at bounding box center [71, 348] width 46 height 12
click at [883, 319] on div at bounding box center [446, 209] width 892 height 419
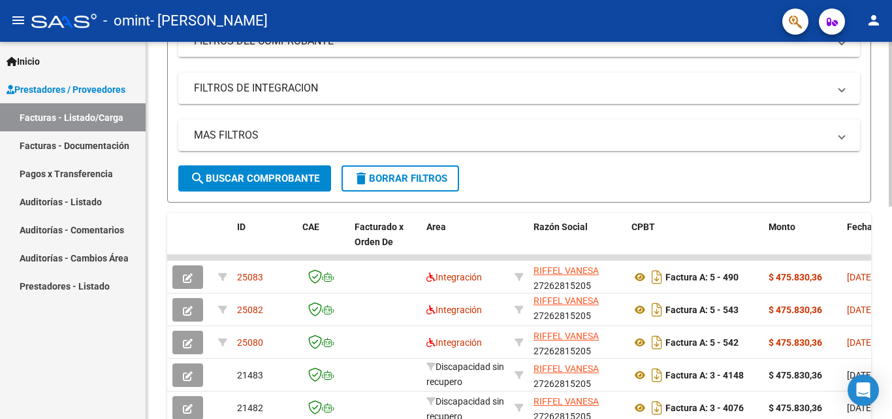
scroll to position [223, 0]
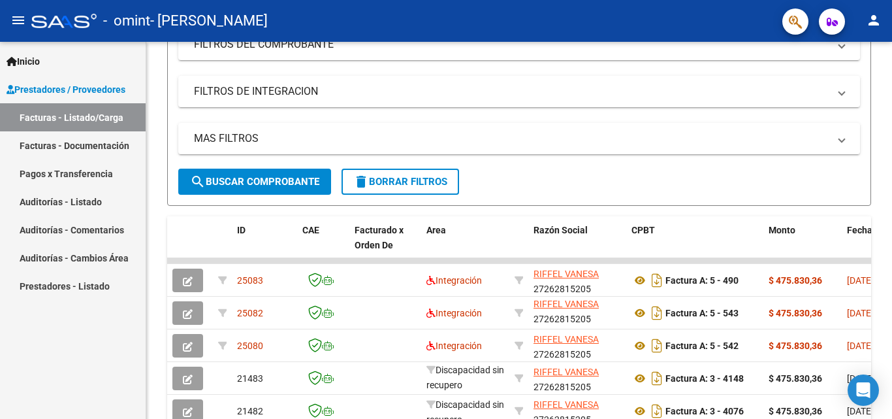
click at [93, 170] on link "Pagos x Transferencia" at bounding box center [73, 173] width 146 height 28
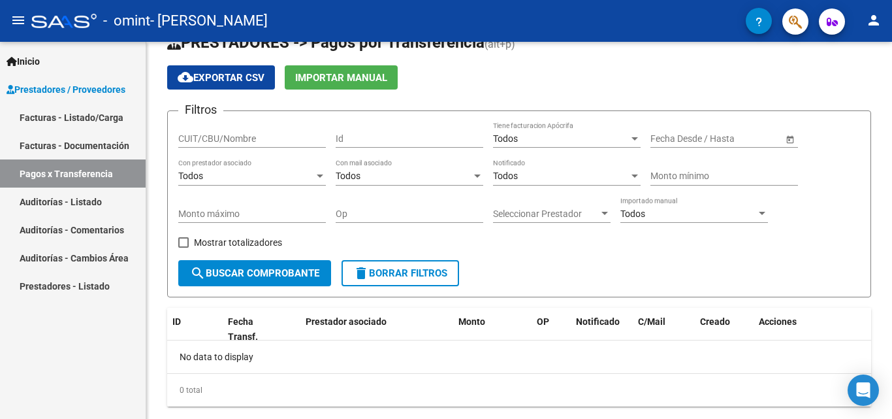
scroll to position [60, 0]
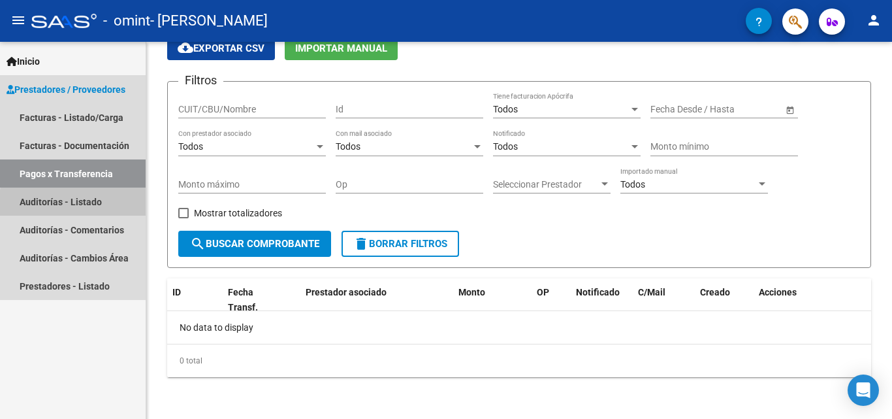
click at [88, 204] on link "Auditorías - Listado" at bounding box center [73, 201] width 146 height 28
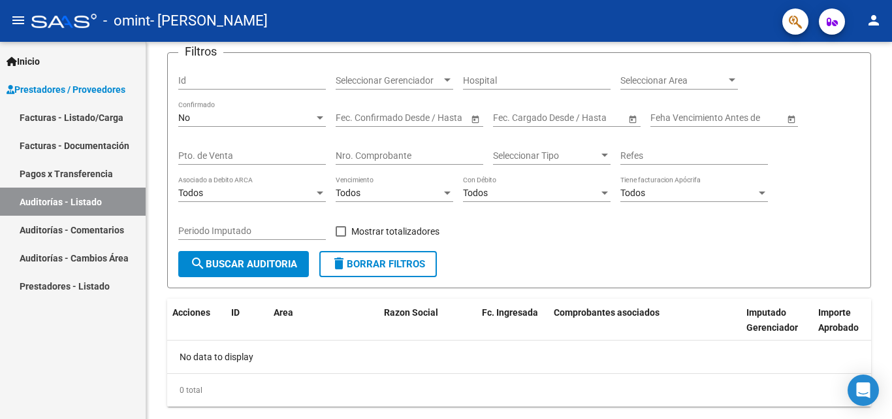
scroll to position [118, 0]
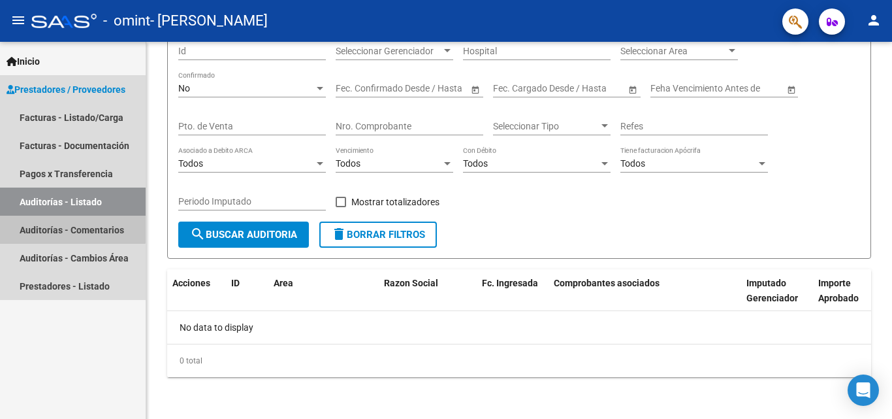
click at [71, 225] on link "Auditorías - Comentarios" at bounding box center [73, 230] width 146 height 28
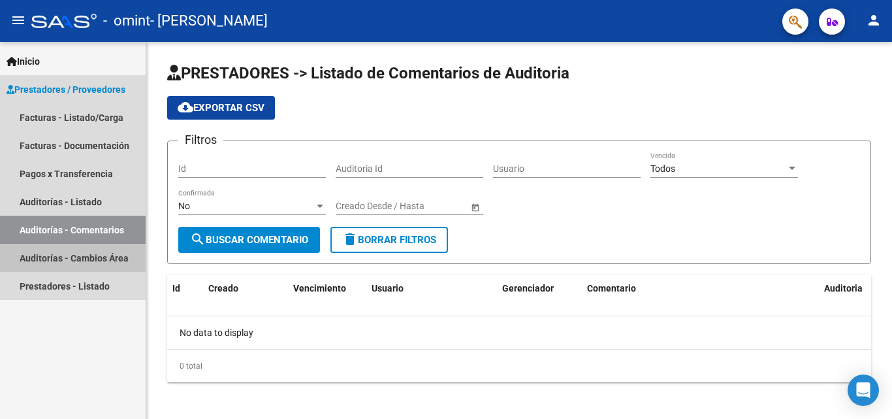
click at [71, 256] on link "Auditorías - Cambios Área" at bounding box center [73, 258] width 146 height 28
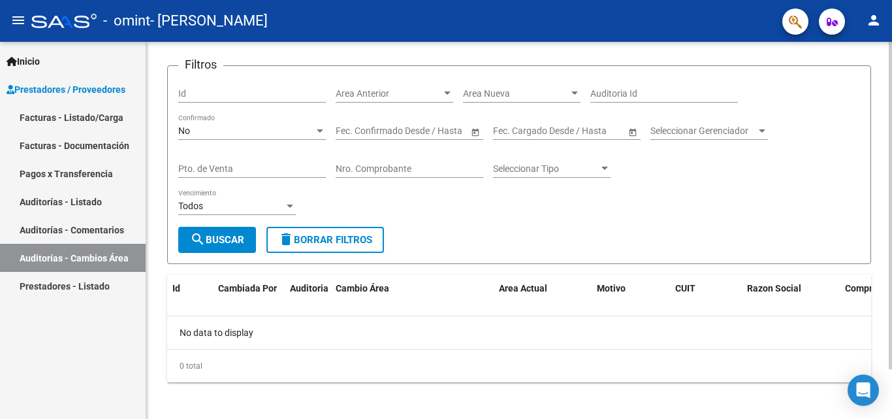
scroll to position [57, 0]
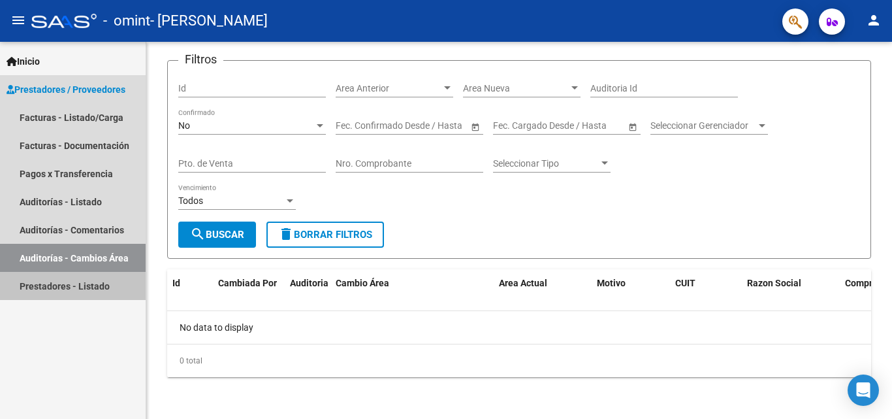
click at [61, 285] on link "Prestadores - Listado" at bounding box center [73, 286] width 146 height 28
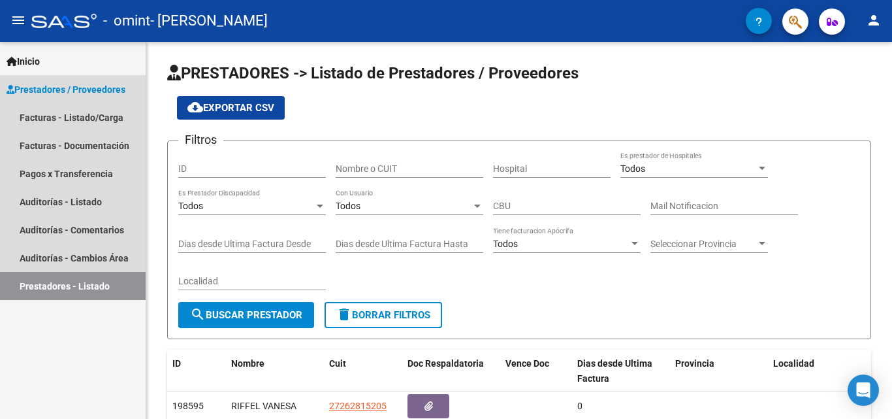
click at [79, 87] on span "Prestadores / Proveedores" at bounding box center [66, 89] width 119 height 14
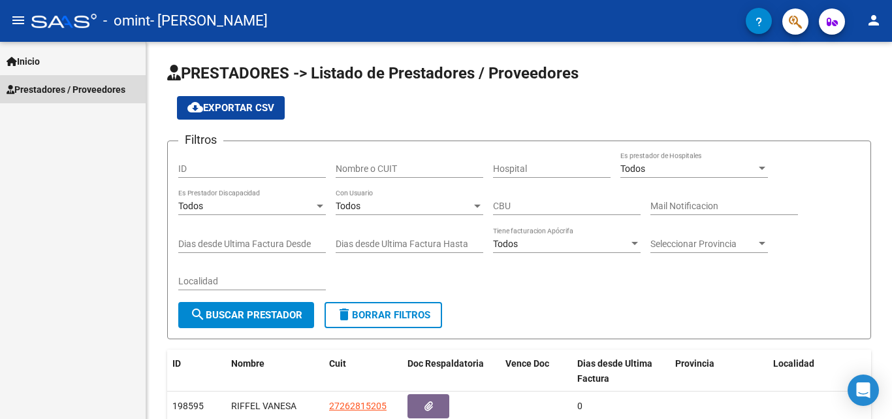
click at [78, 89] on span "Prestadores / Proveedores" at bounding box center [66, 89] width 119 height 14
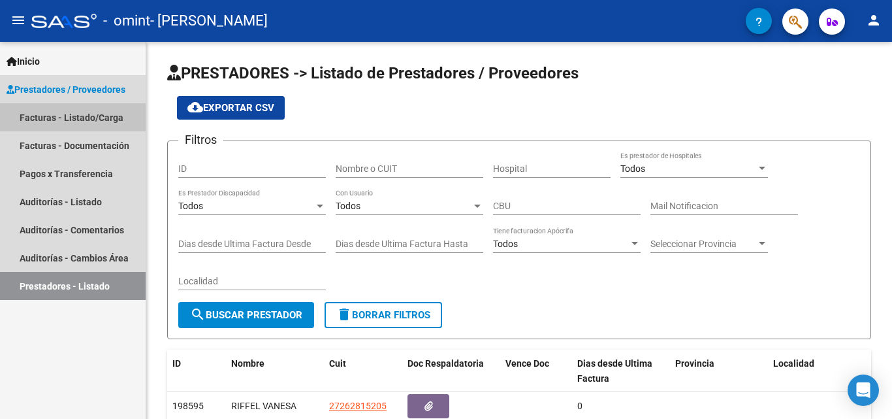
click at [74, 111] on link "Facturas - Listado/Carga" at bounding box center [73, 117] width 146 height 28
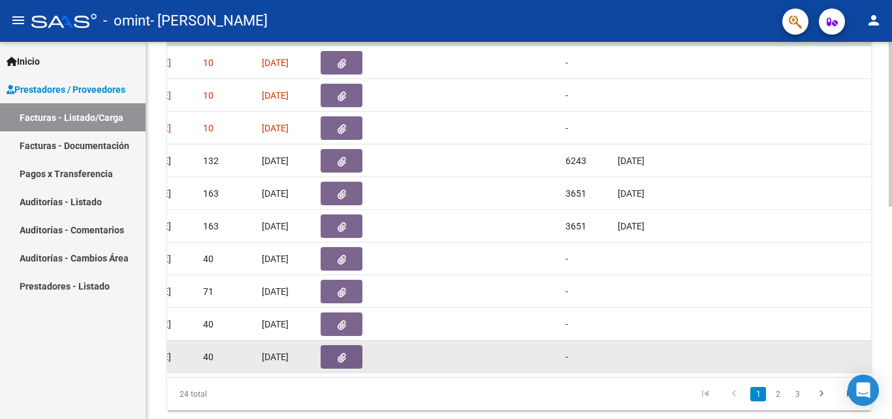
scroll to position [485, 0]
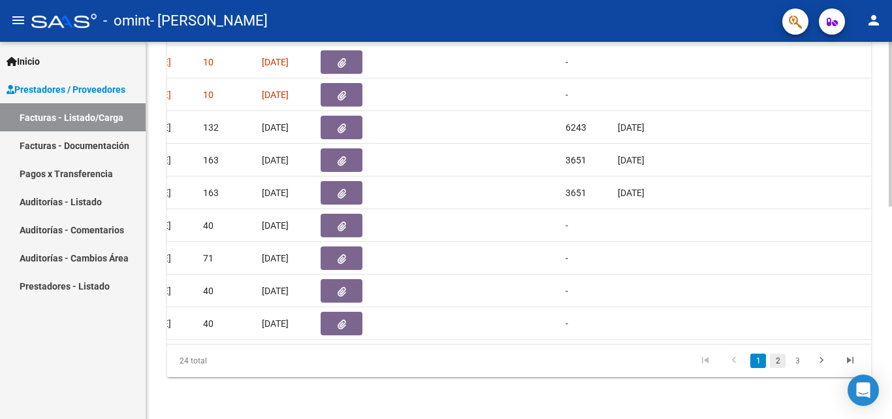
click at [777, 361] on link "2" at bounding box center [778, 360] width 16 height 14
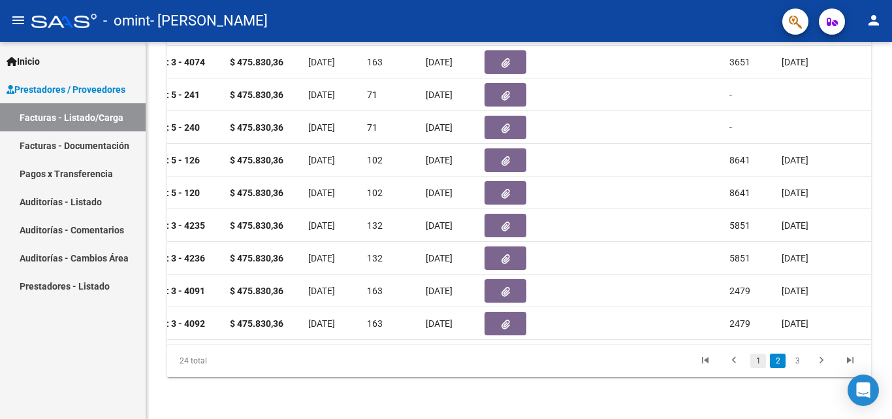
click at [762, 363] on link "1" at bounding box center [759, 360] width 16 height 14
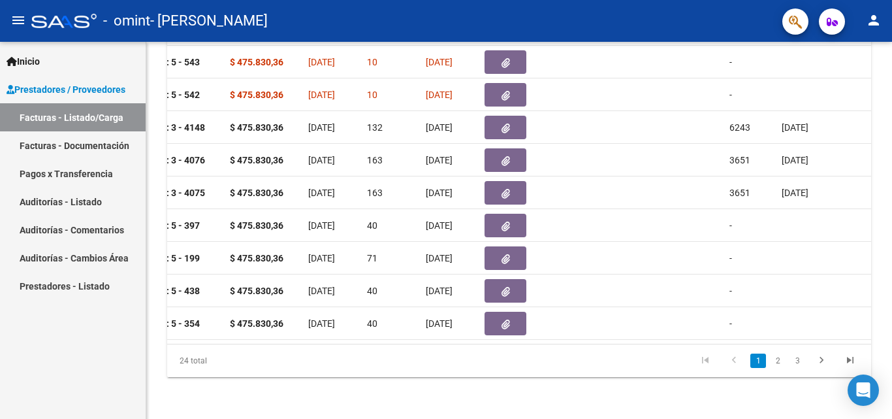
click at [760, 361] on link "1" at bounding box center [759, 360] width 16 height 14
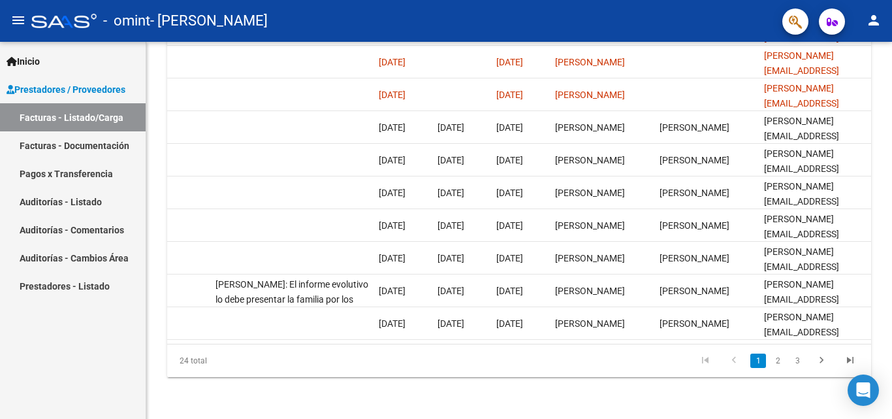
scroll to position [0, 2050]
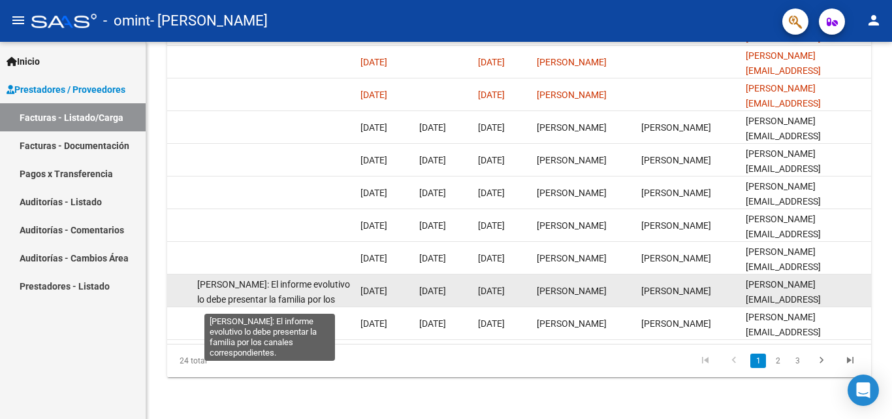
click at [323, 284] on span "[PERSON_NAME]: El informe evolutivo lo debe presentar la familia por los canale…" at bounding box center [273, 299] width 153 height 41
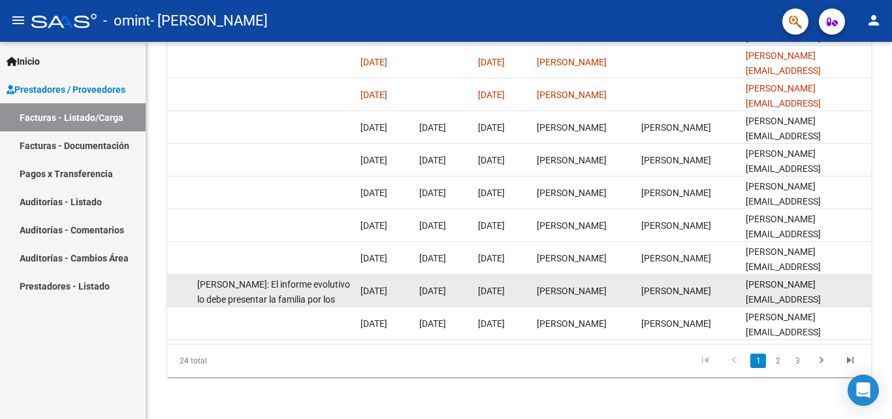
click at [323, 284] on span "[PERSON_NAME]: El informe evolutivo lo debe presentar la familia por los canale…" at bounding box center [273, 299] width 153 height 41
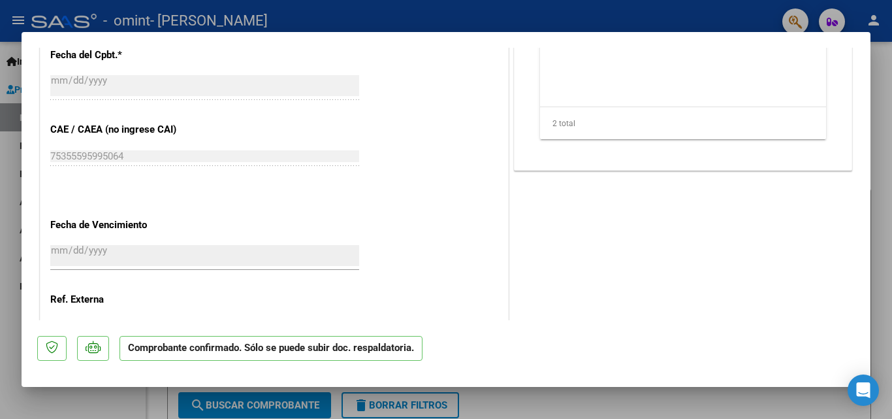
scroll to position [849, 0]
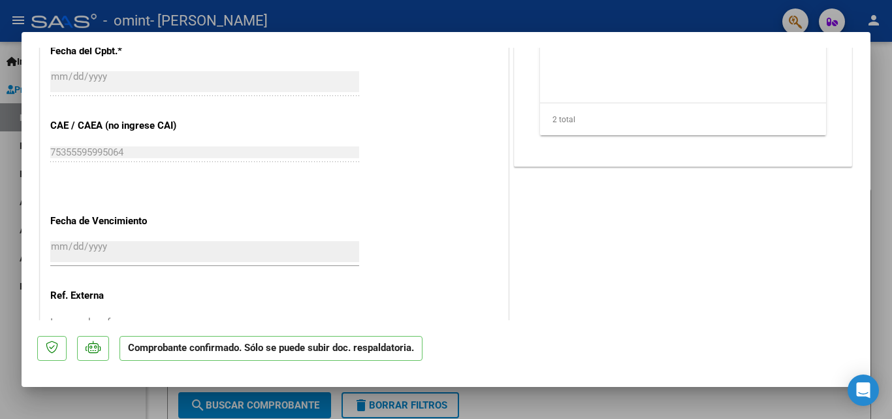
click at [675, 401] on div at bounding box center [446, 209] width 892 height 419
type input "$ 0,00"
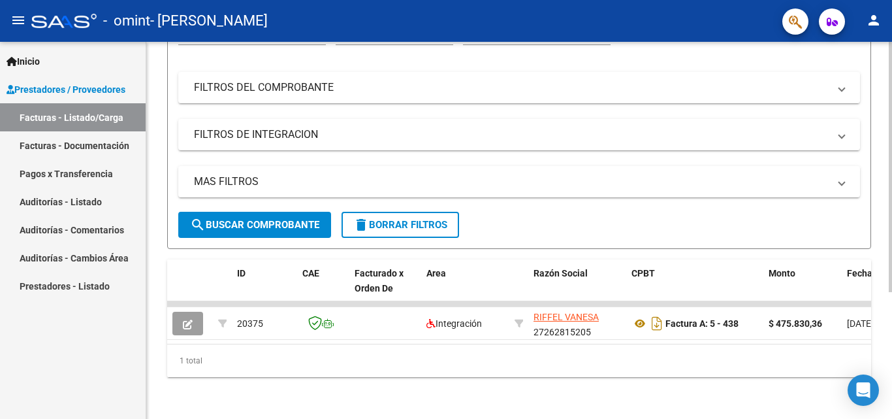
scroll to position [180, 0]
click at [892, 214] on div at bounding box center [890, 293] width 3 height 250
click at [117, 121] on link "Facturas - Listado/Carga" at bounding box center [73, 117] width 146 height 28
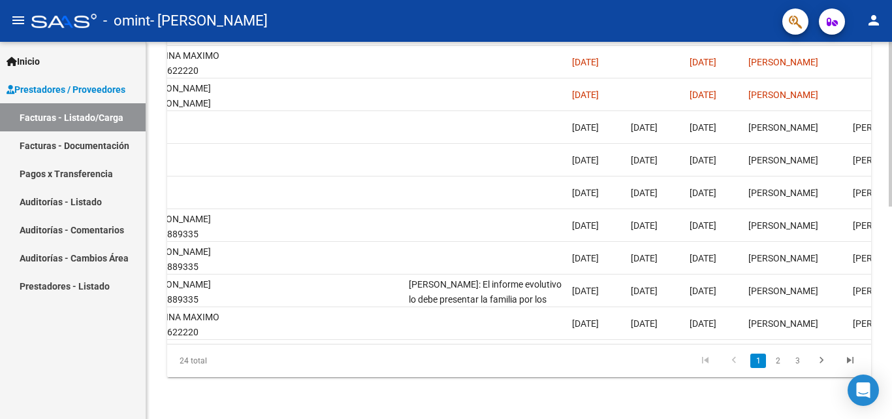
scroll to position [485, 0]
click at [779, 361] on link "2" at bounding box center [778, 360] width 16 height 14
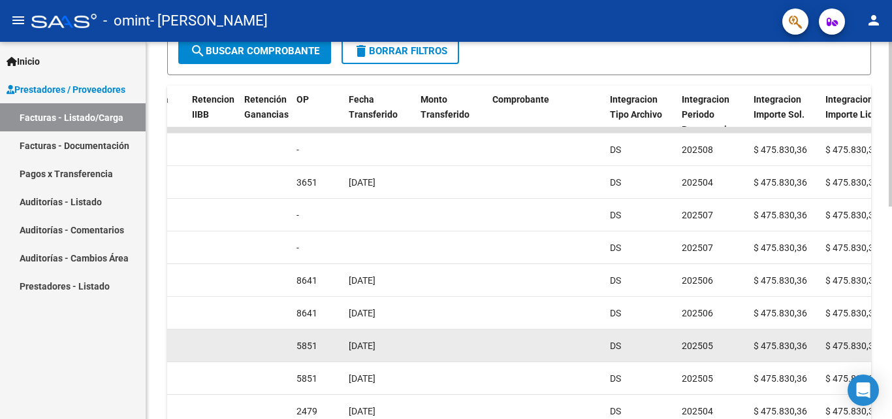
scroll to position [419, 0]
